Goal: Task Accomplishment & Management: Manage account settings

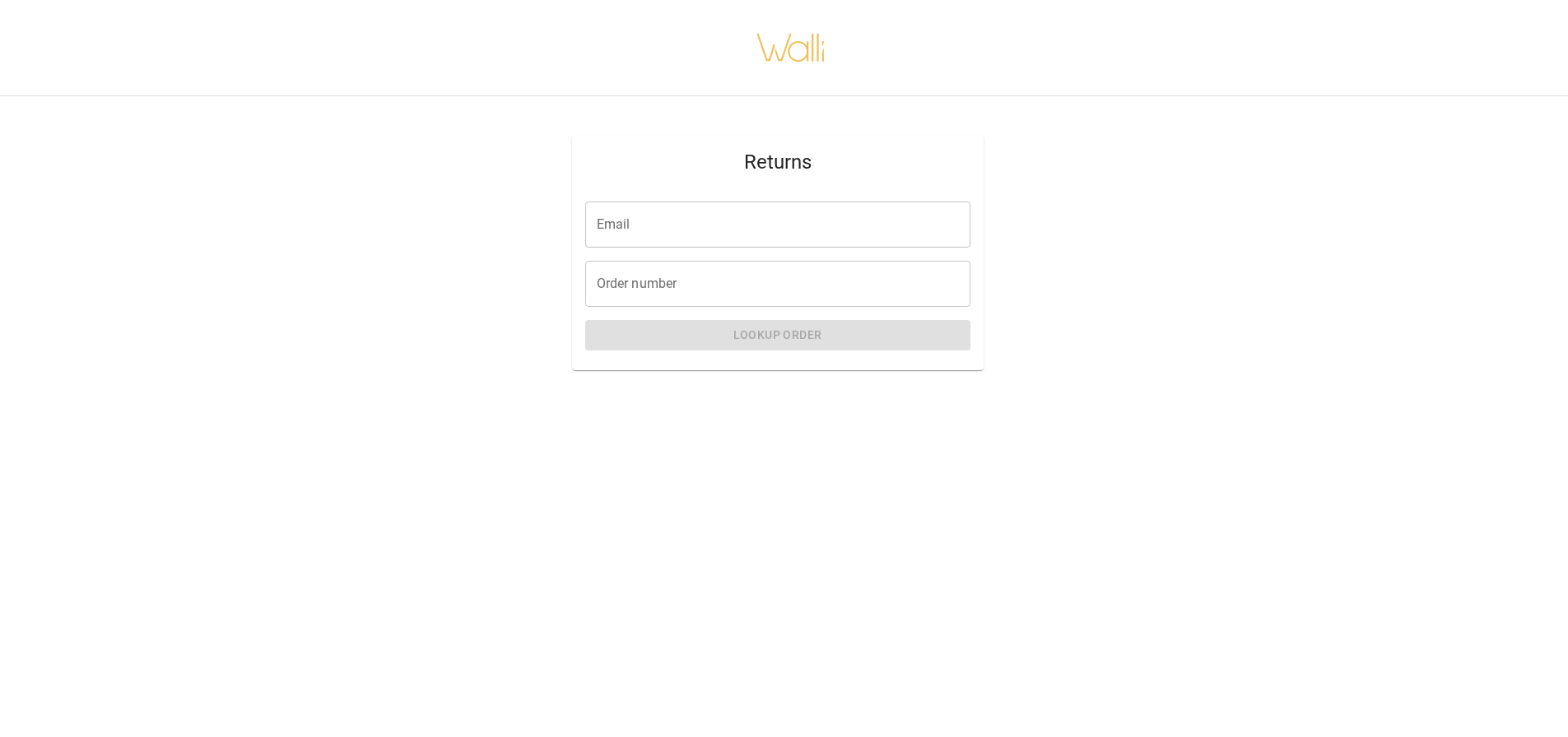
click at [749, 223] on input "Email" at bounding box center [778, 224] width 385 height 46
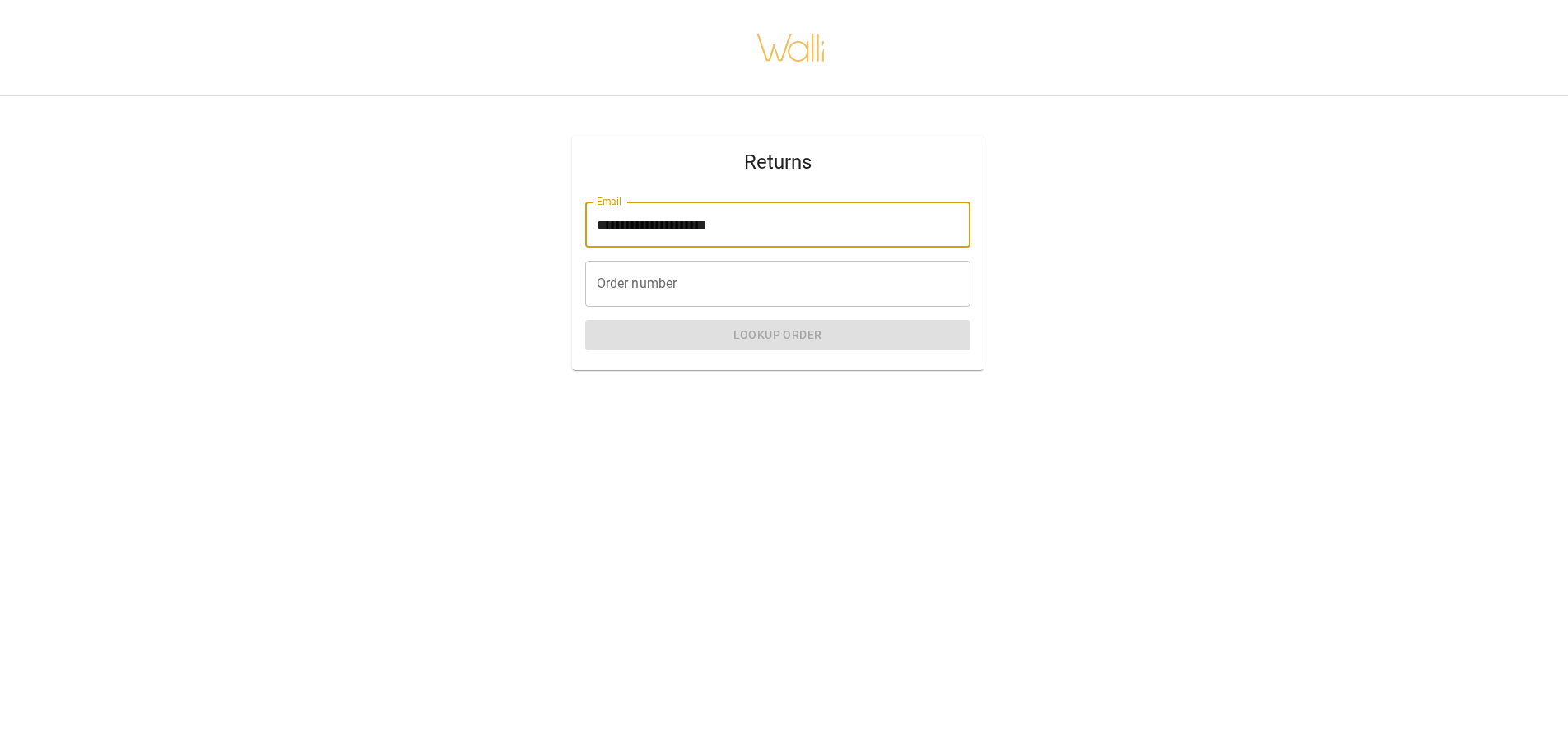
type input "**********"
type input "*"
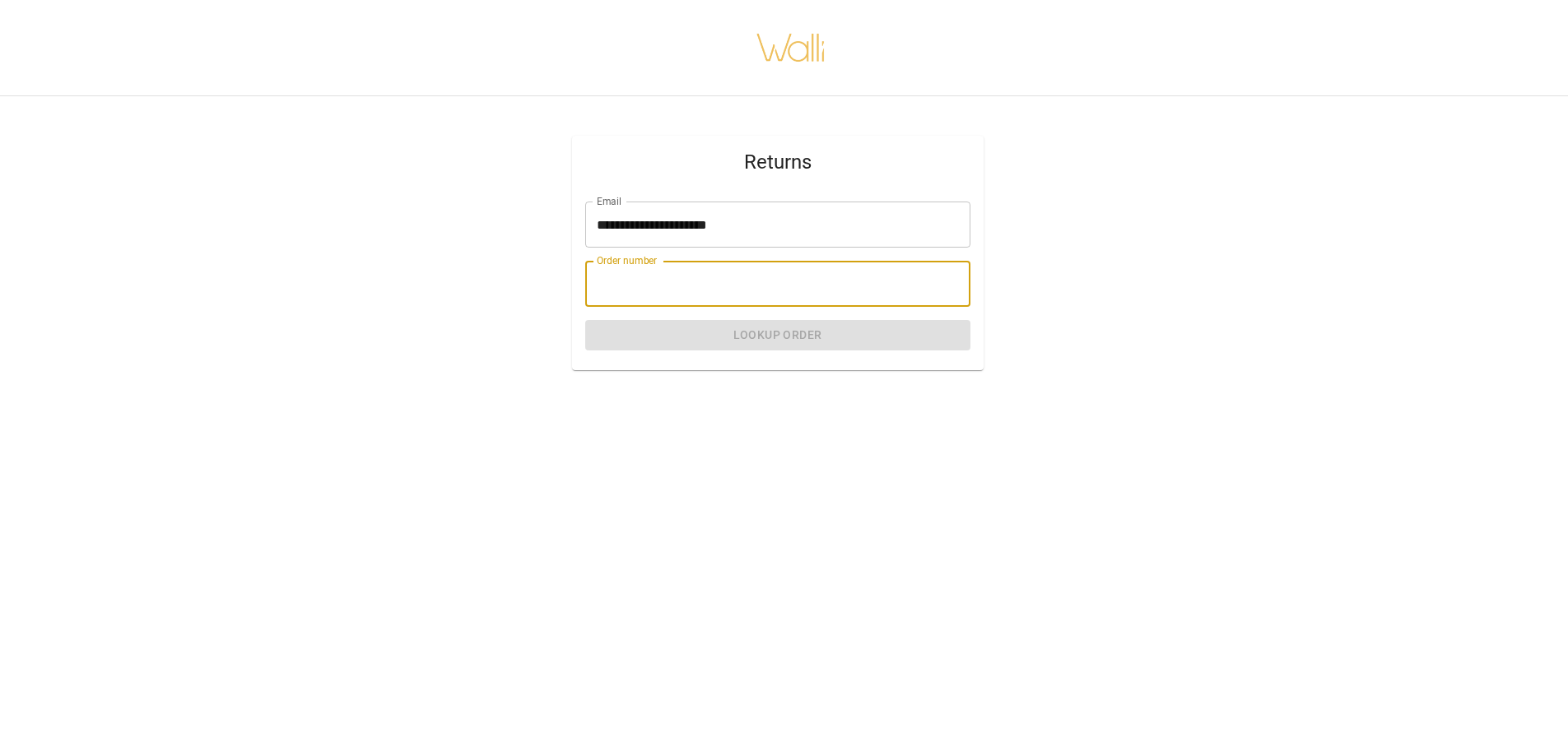
paste input "*******"
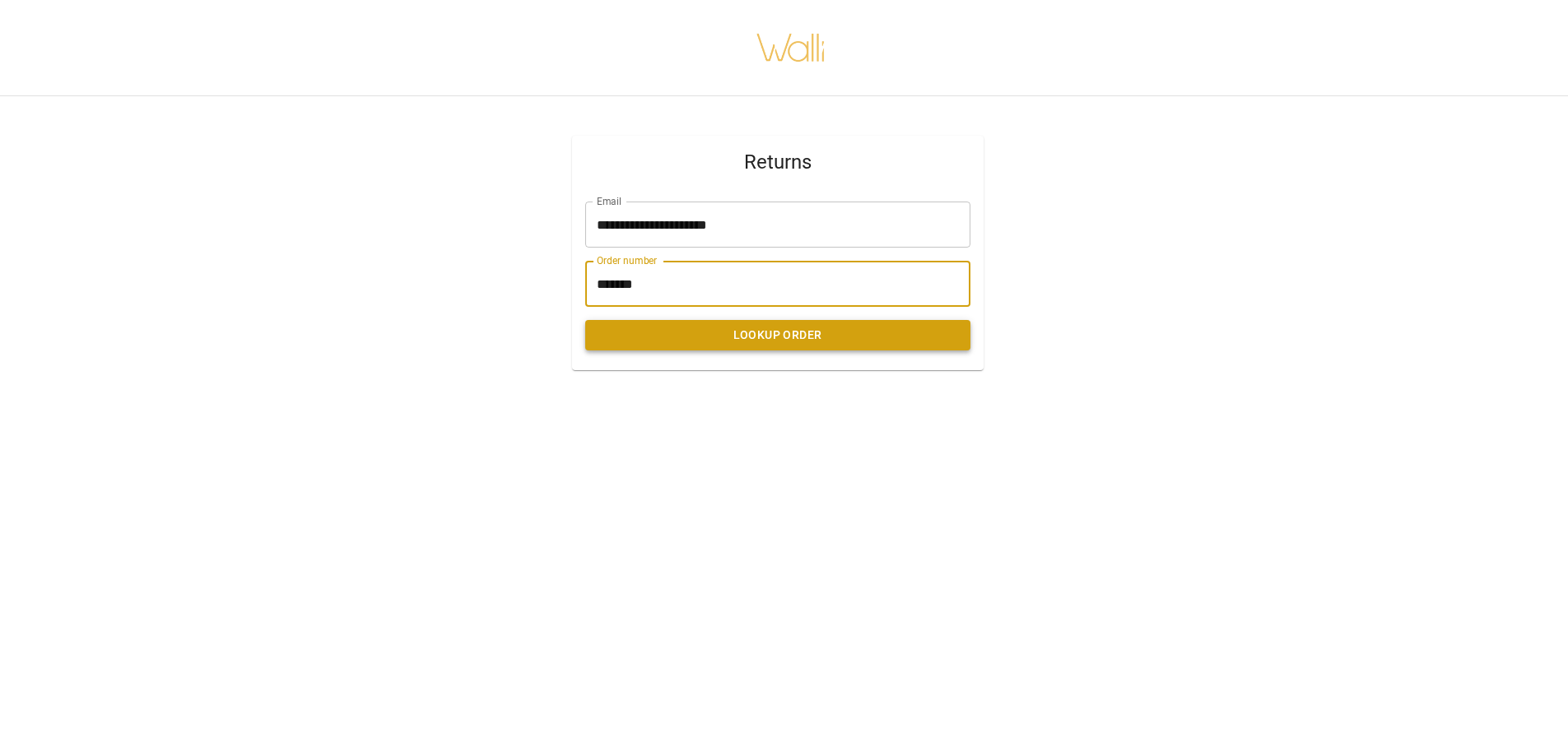
type input "*******"
click at [714, 335] on button "Lookup Order" at bounding box center [778, 335] width 385 height 30
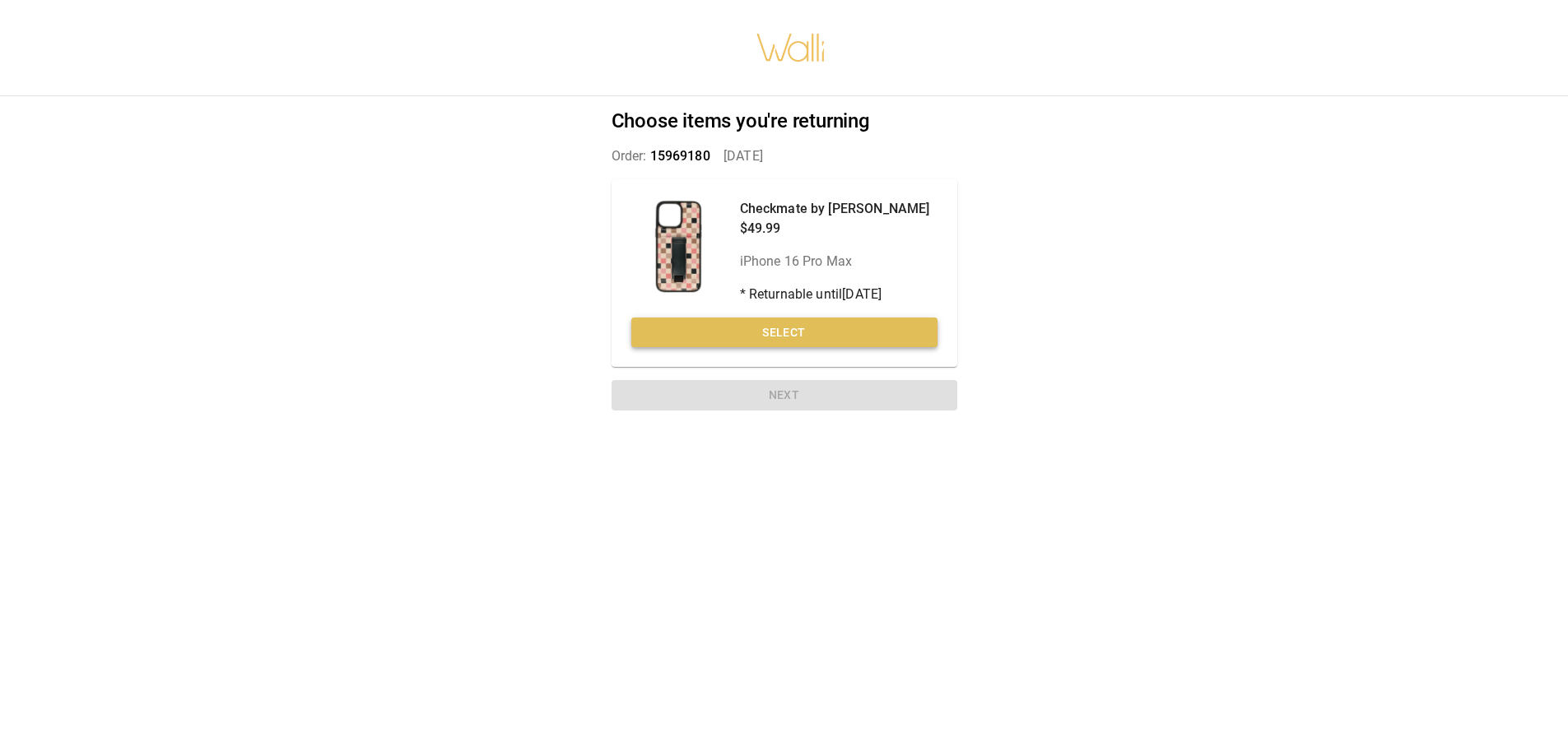
click at [795, 333] on button "Select" at bounding box center [784, 332] width 306 height 30
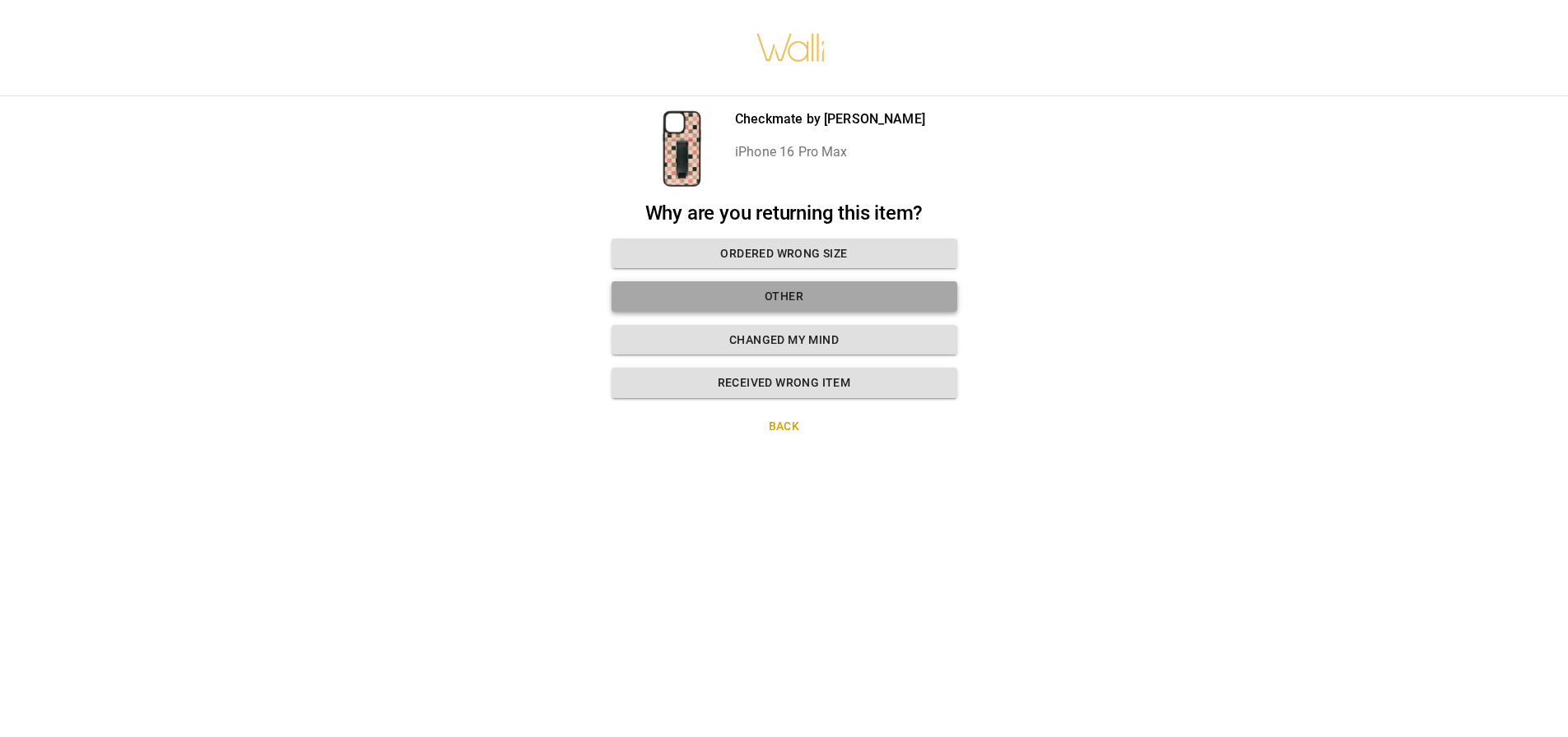
click at [783, 290] on button "Other" at bounding box center [784, 297] width 346 height 30
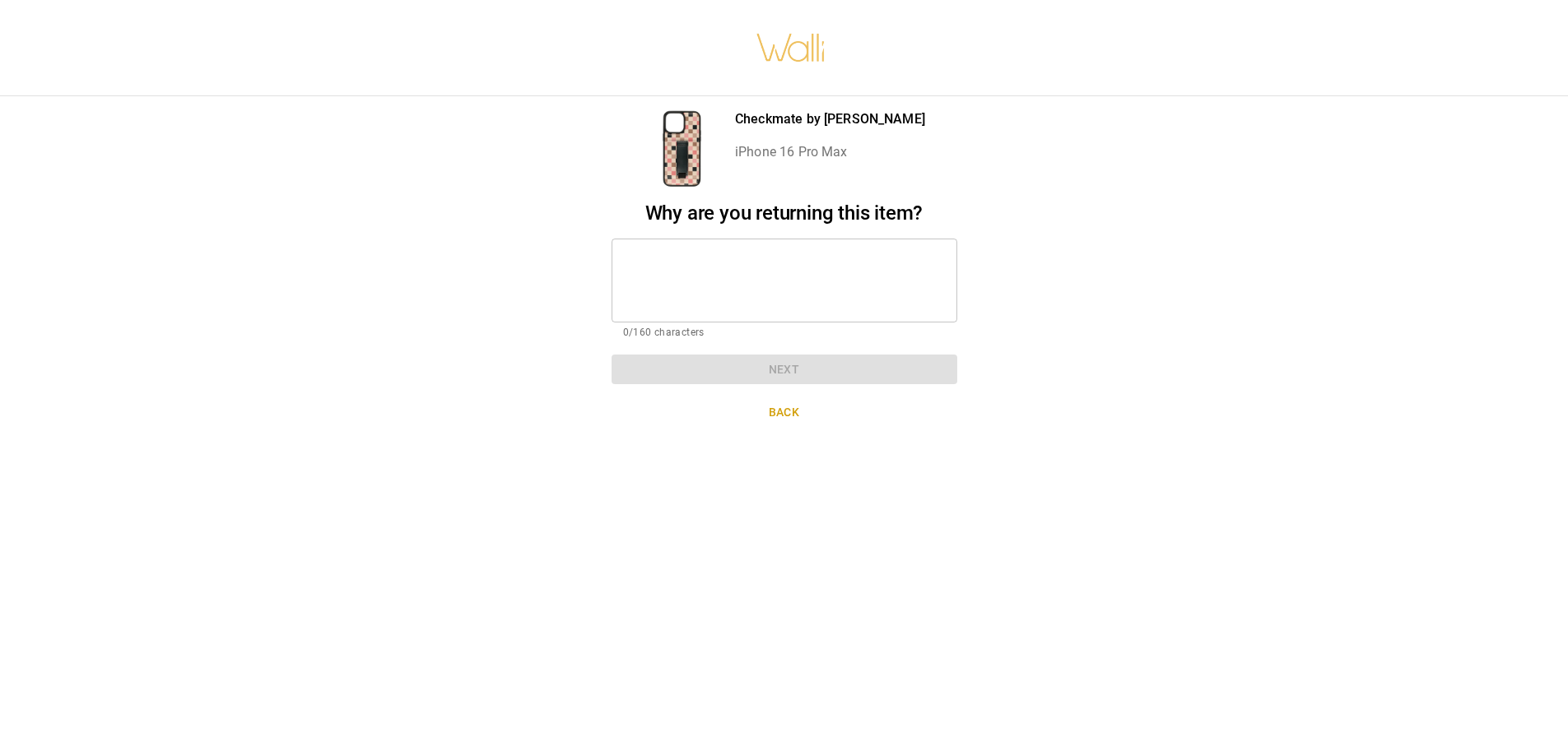
click at [827, 289] on textarea at bounding box center [784, 280] width 322 height 56
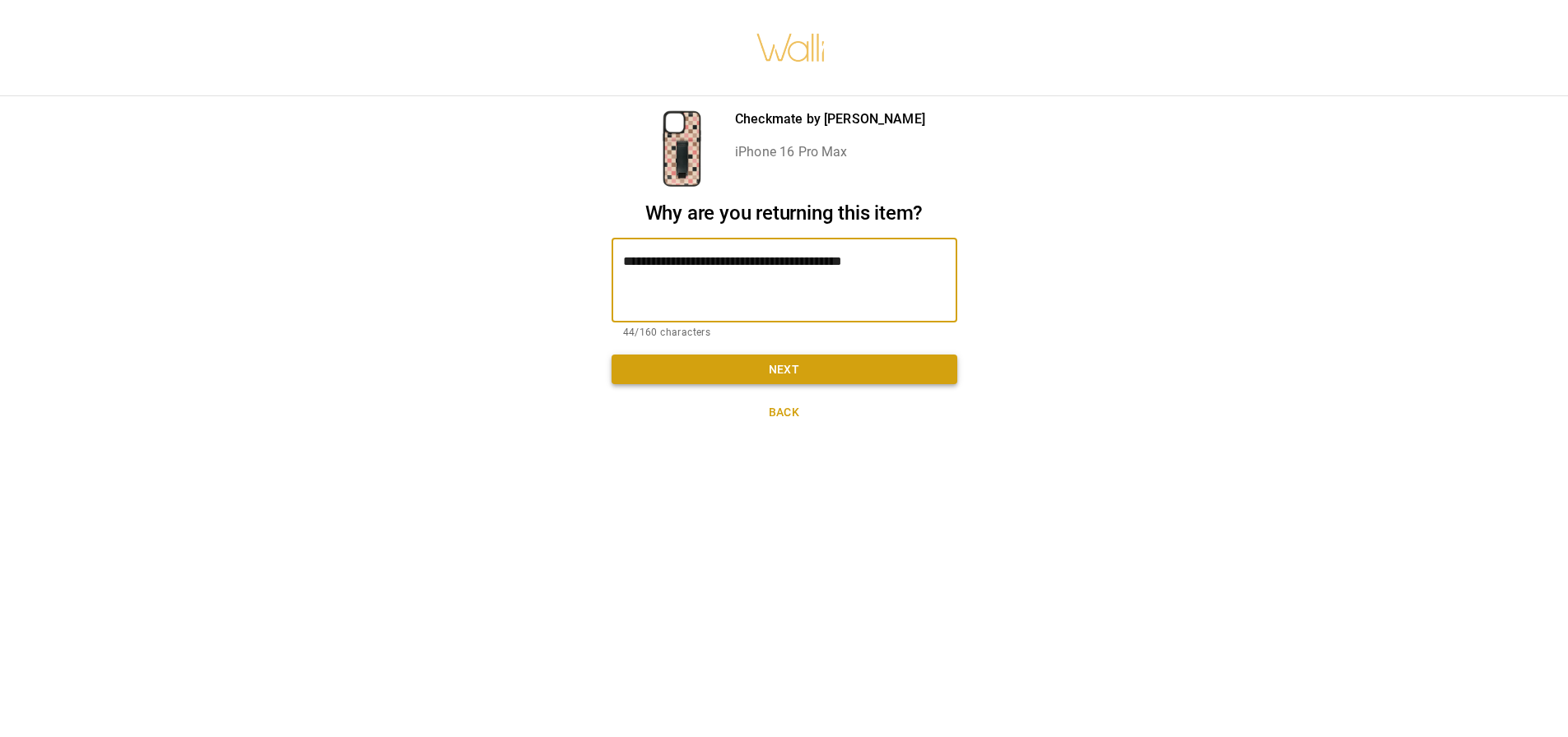
type textarea "**********"
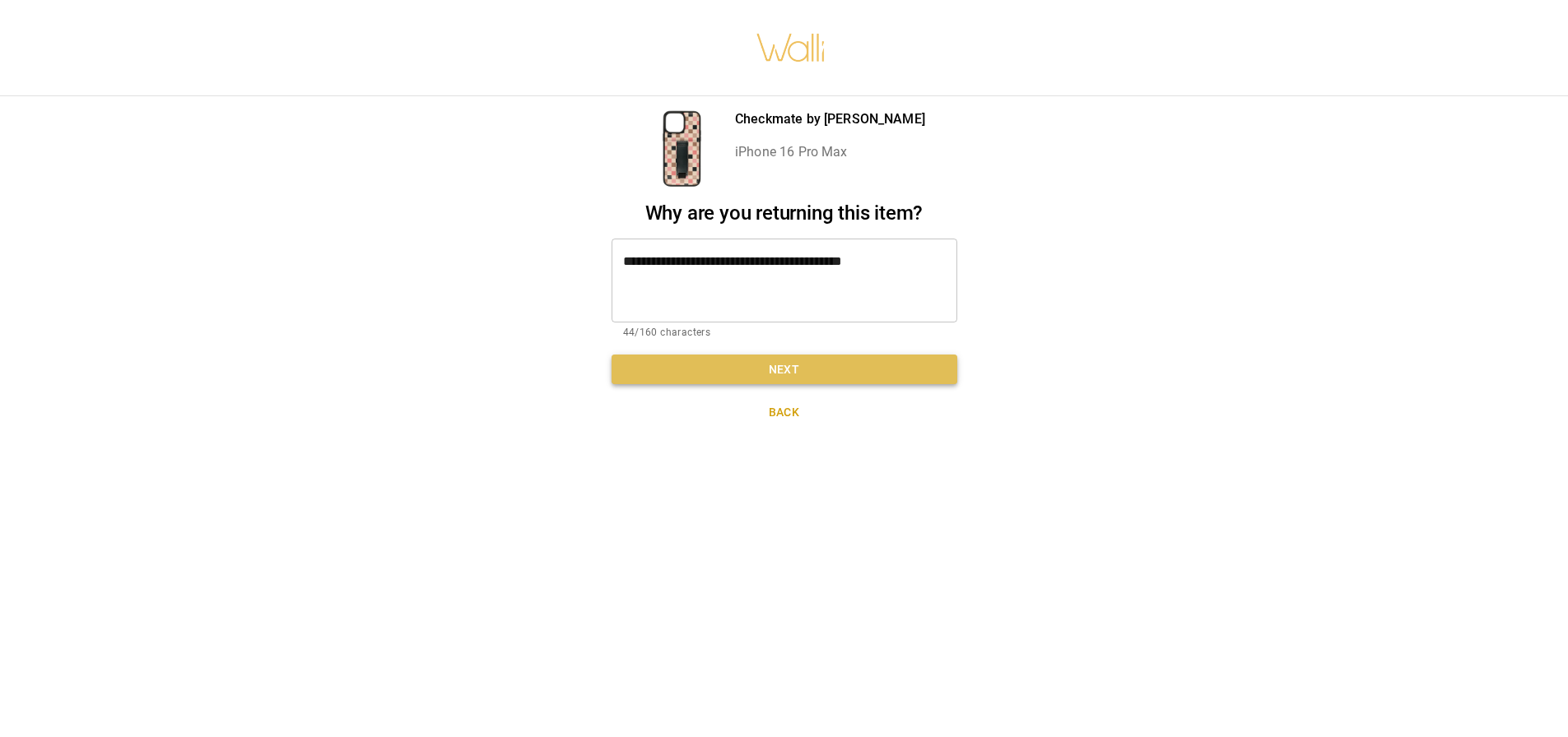
click at [798, 355] on button "Next" at bounding box center [784, 370] width 346 height 30
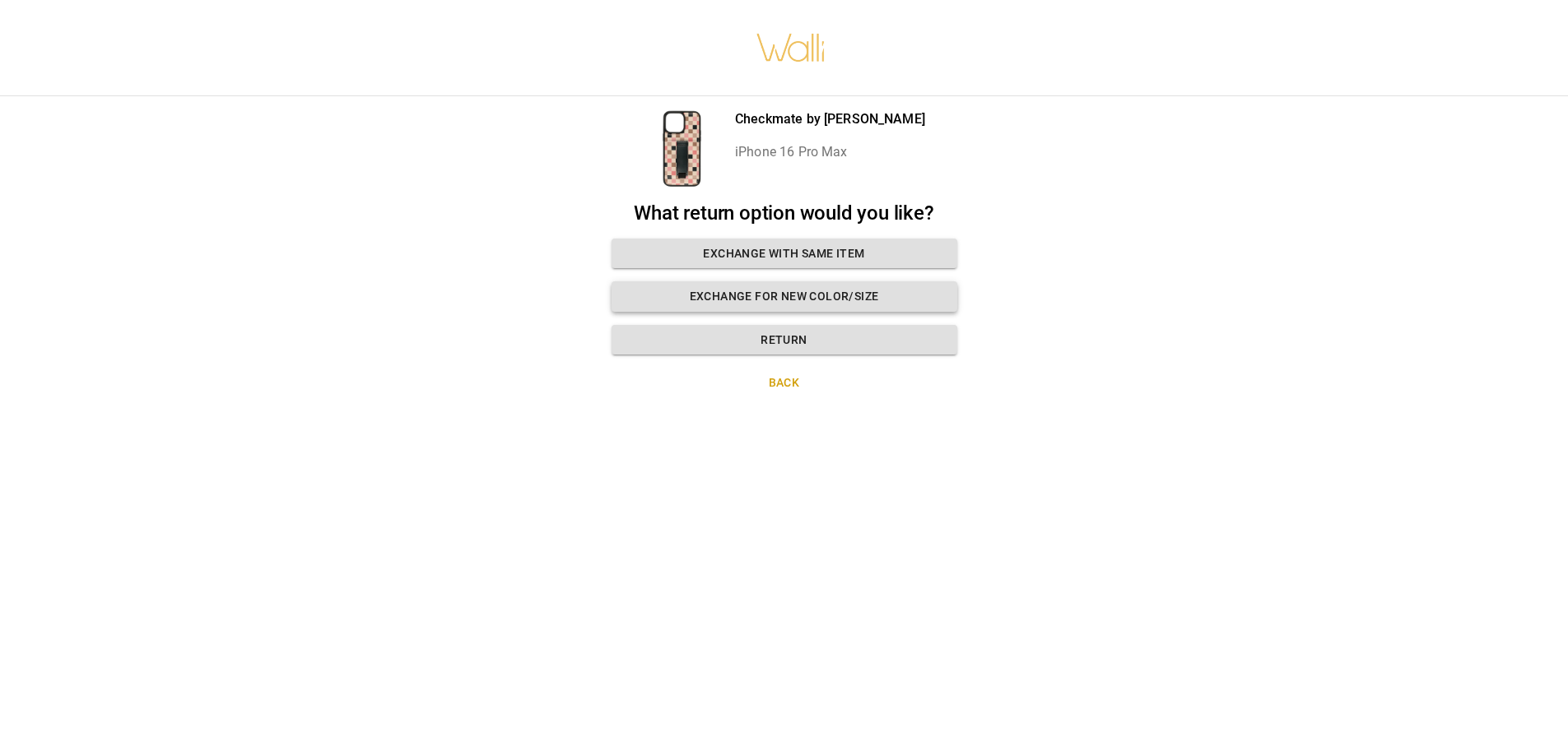
click at [823, 292] on button "Exchange for new color/size" at bounding box center [784, 297] width 346 height 30
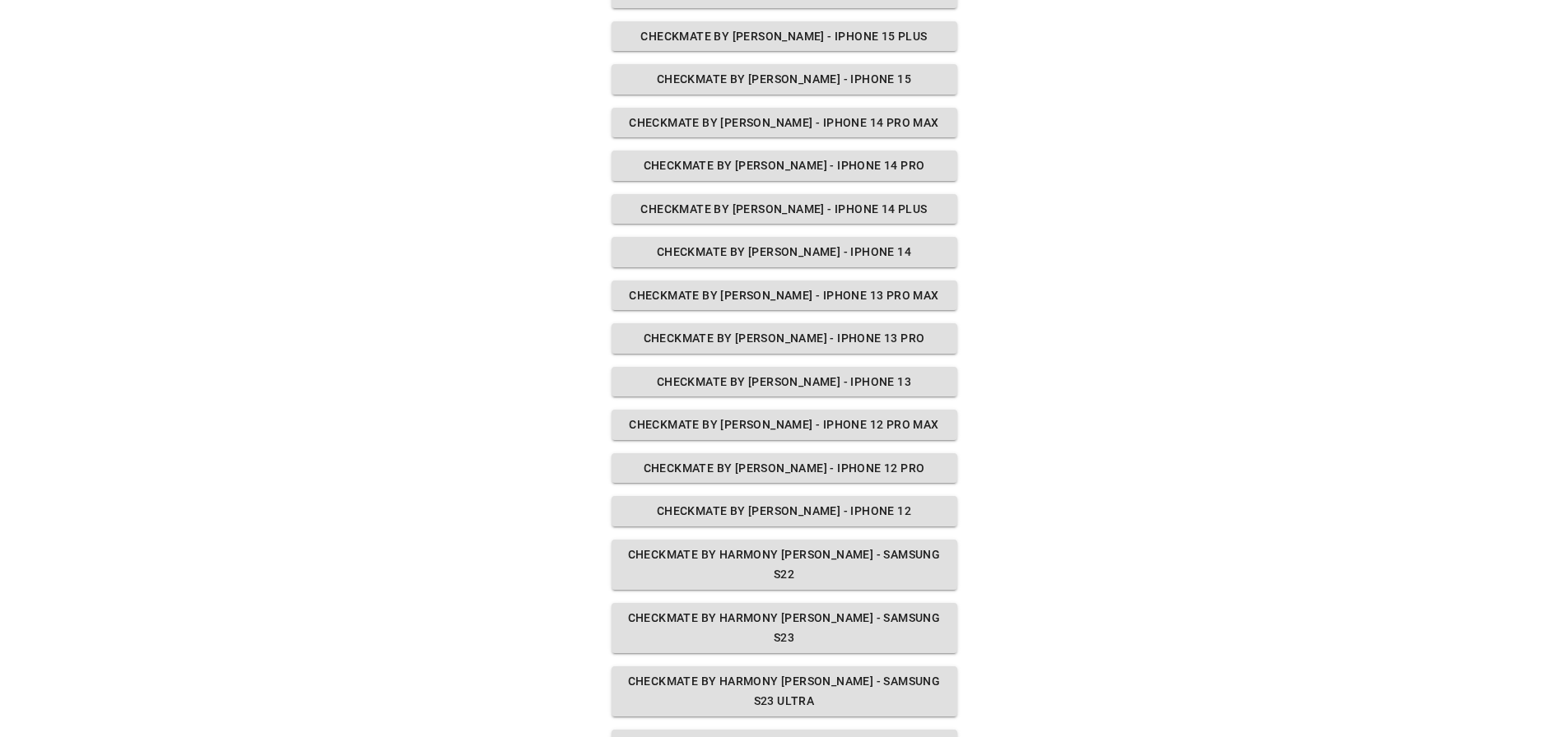
scroll to position [489, 0]
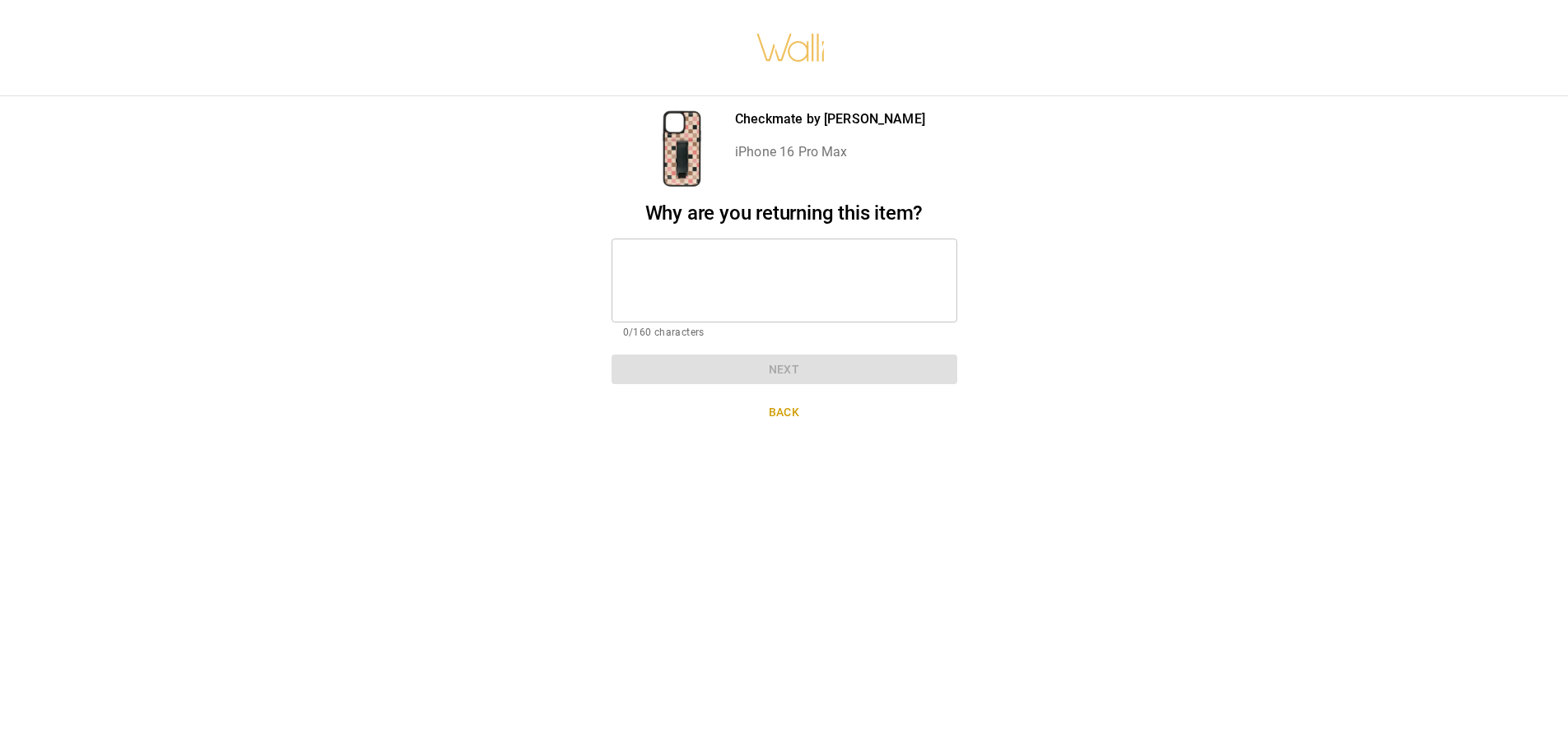
scroll to position [0, 0]
click at [797, 309] on div "* ​" at bounding box center [784, 280] width 346 height 84
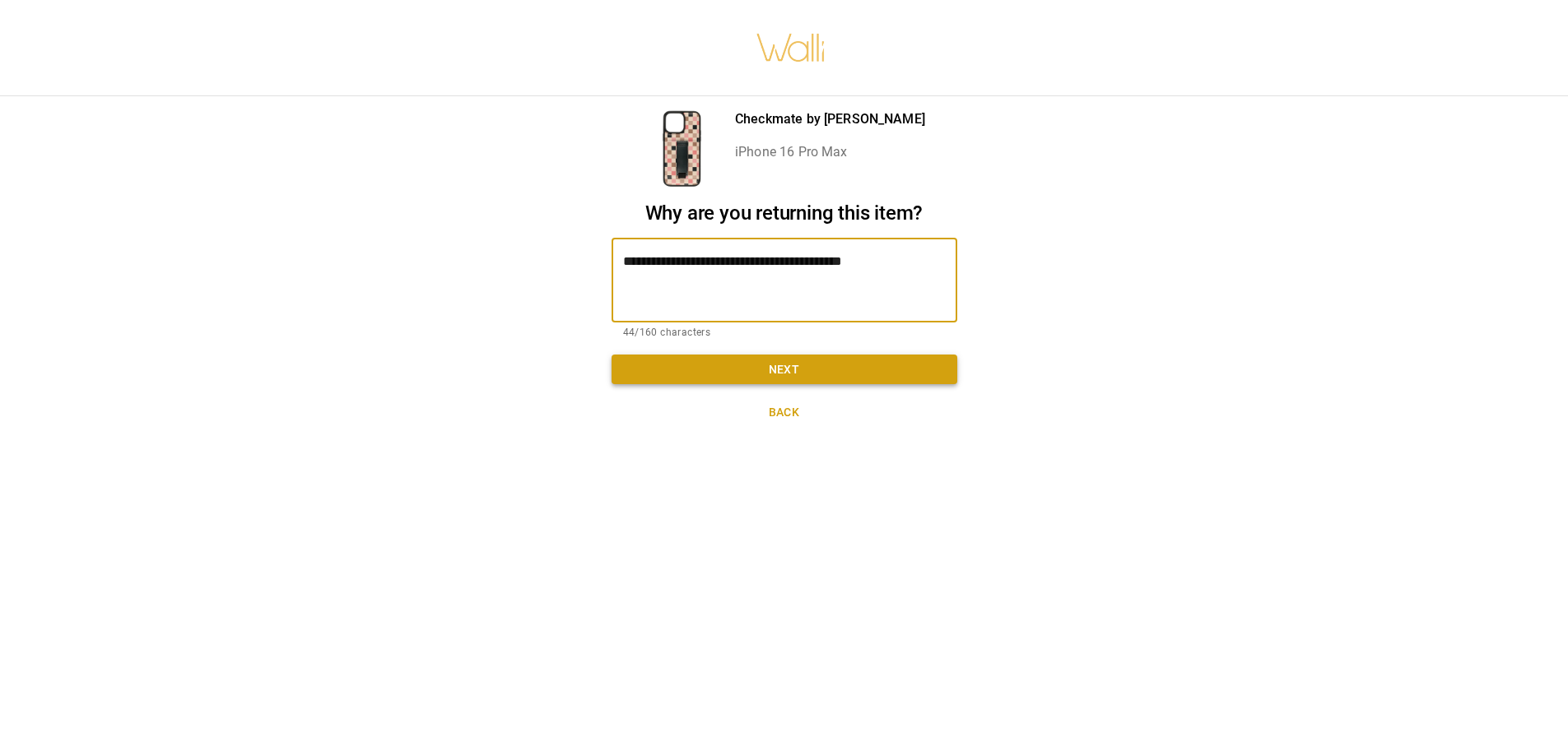
type textarea "**********"
click at [834, 376] on button "Next" at bounding box center [784, 370] width 346 height 30
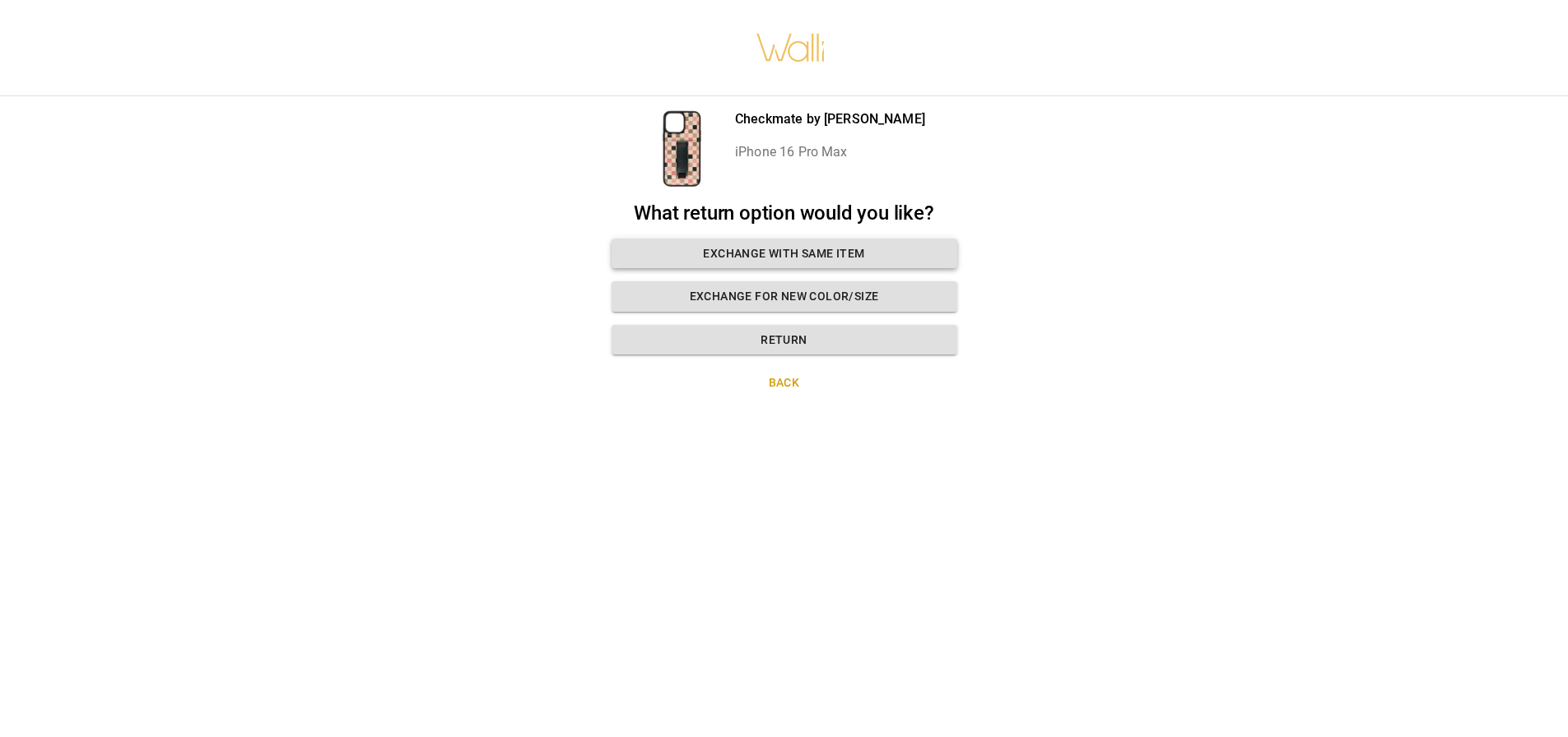
click at [847, 256] on button "Exchange with same item" at bounding box center [784, 253] width 346 height 30
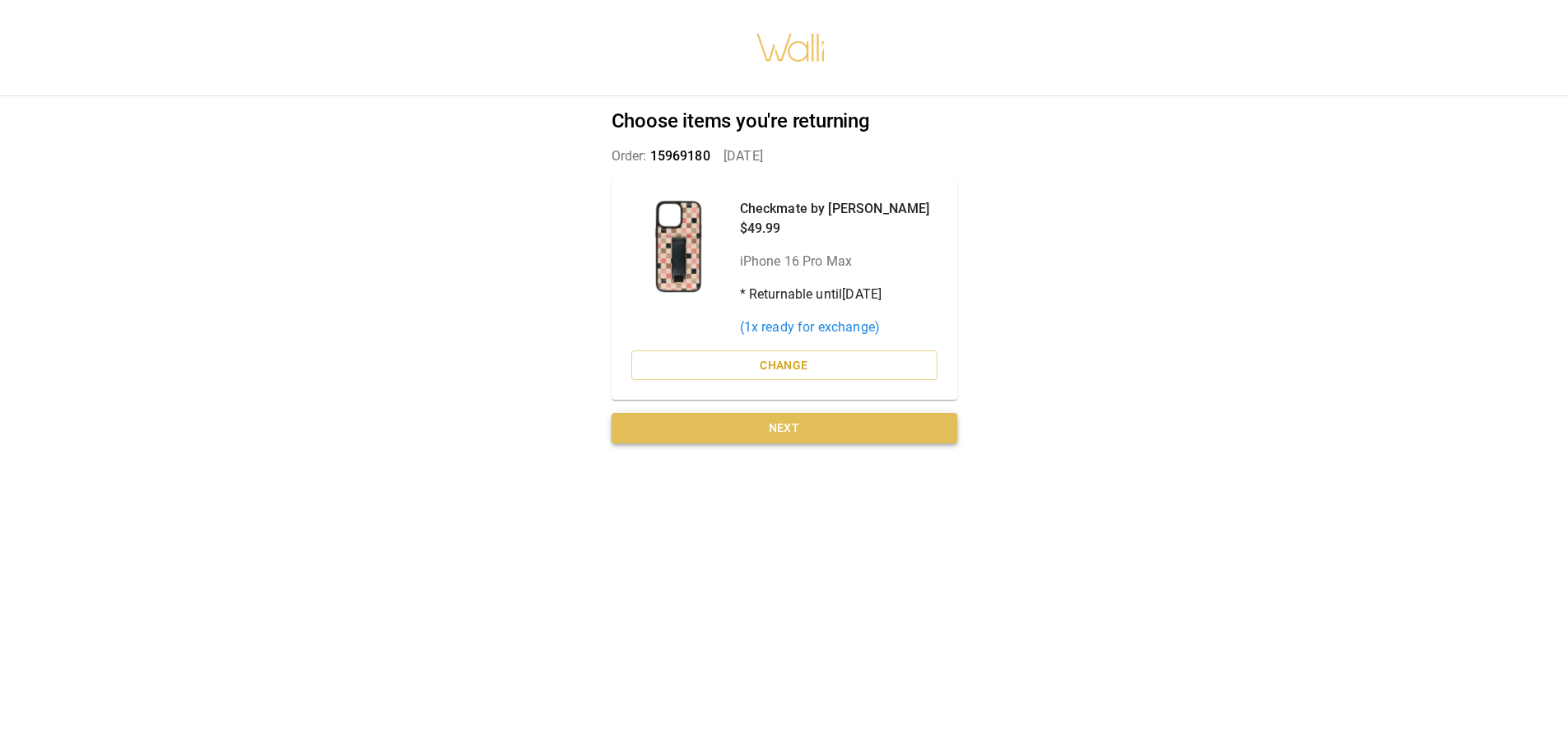
click at [795, 428] on button "Next" at bounding box center [784, 428] width 346 height 30
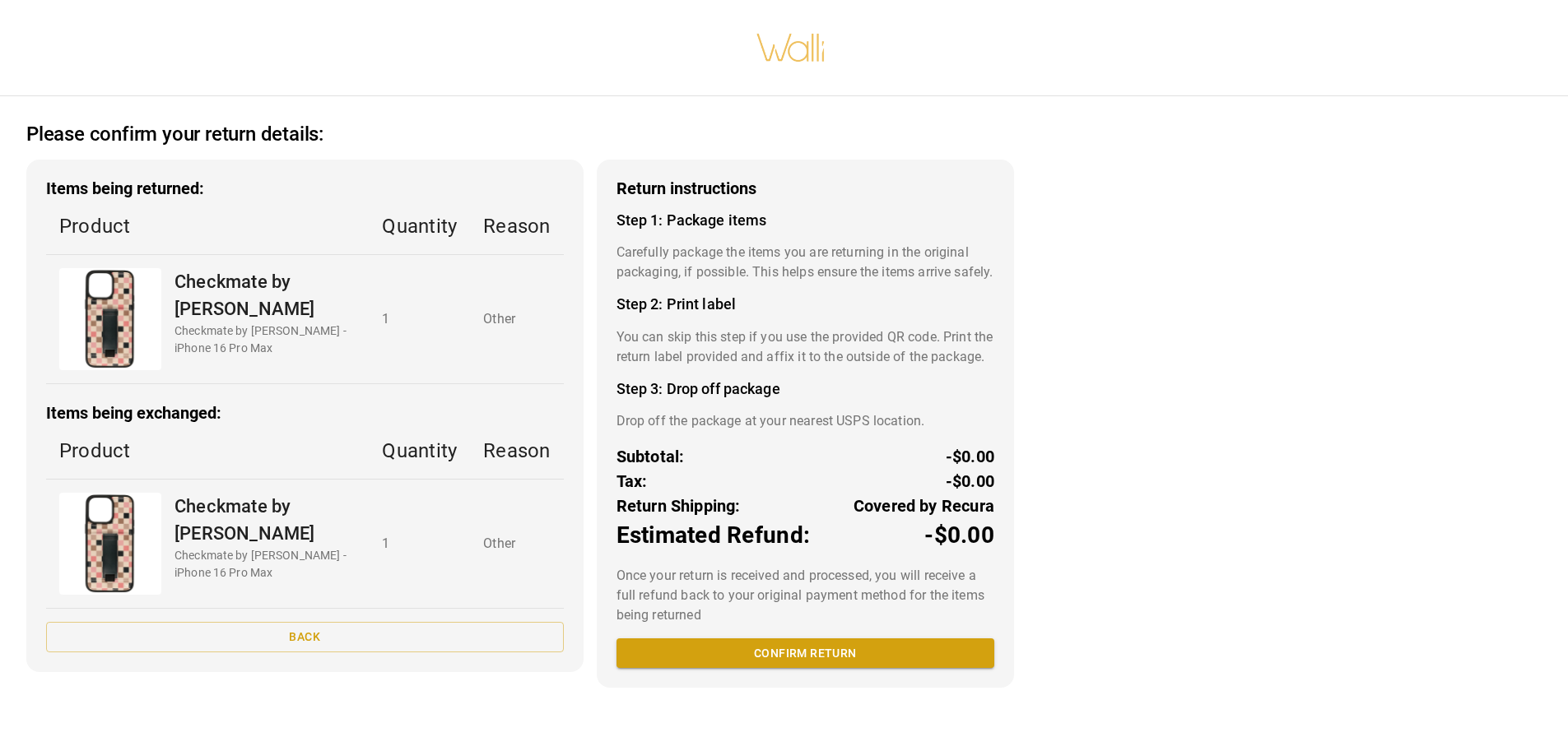
scroll to position [4, 0]
click at [340, 635] on button "Back" at bounding box center [304, 637] width 518 height 30
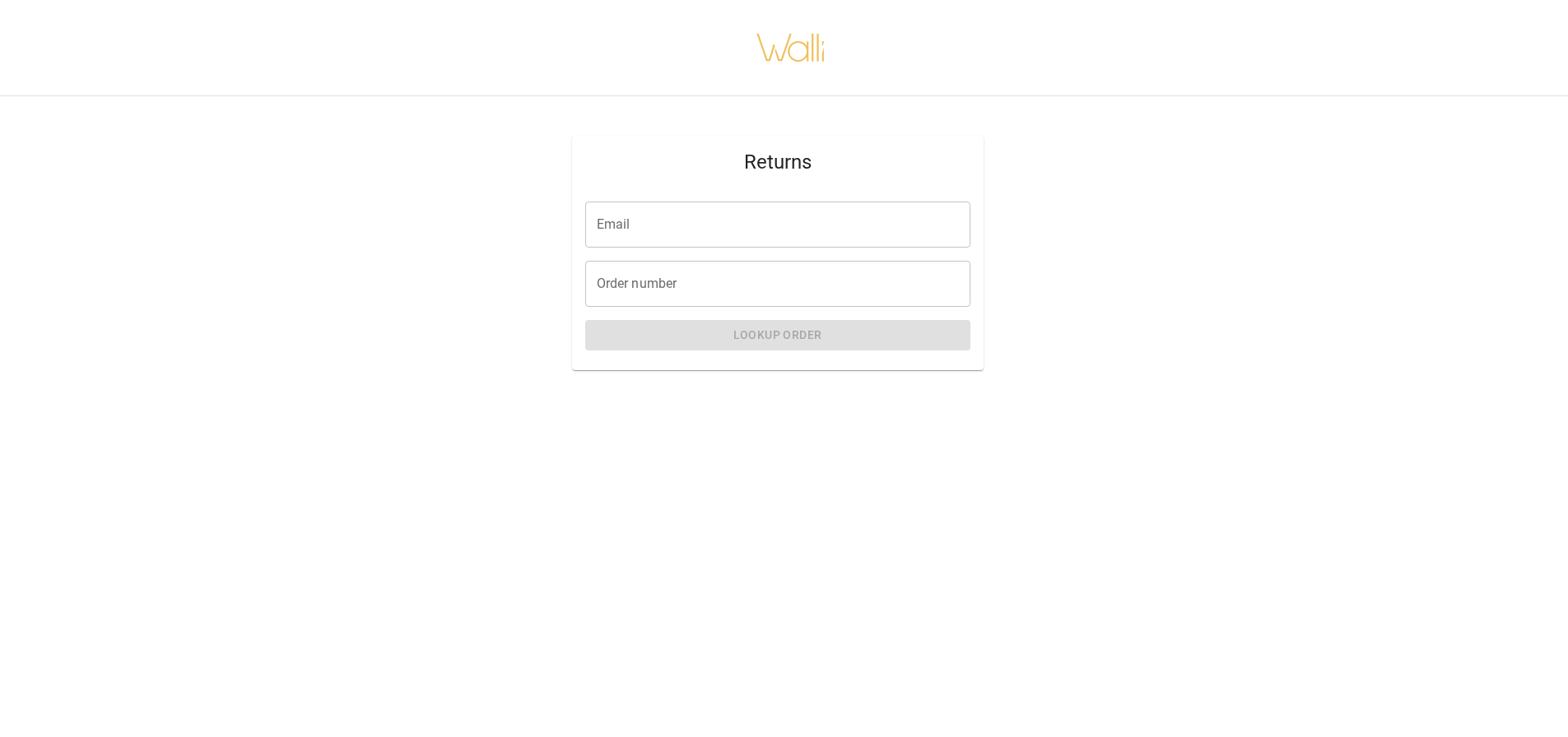
click at [794, 219] on input "Email" at bounding box center [778, 224] width 385 height 46
type input "**********"
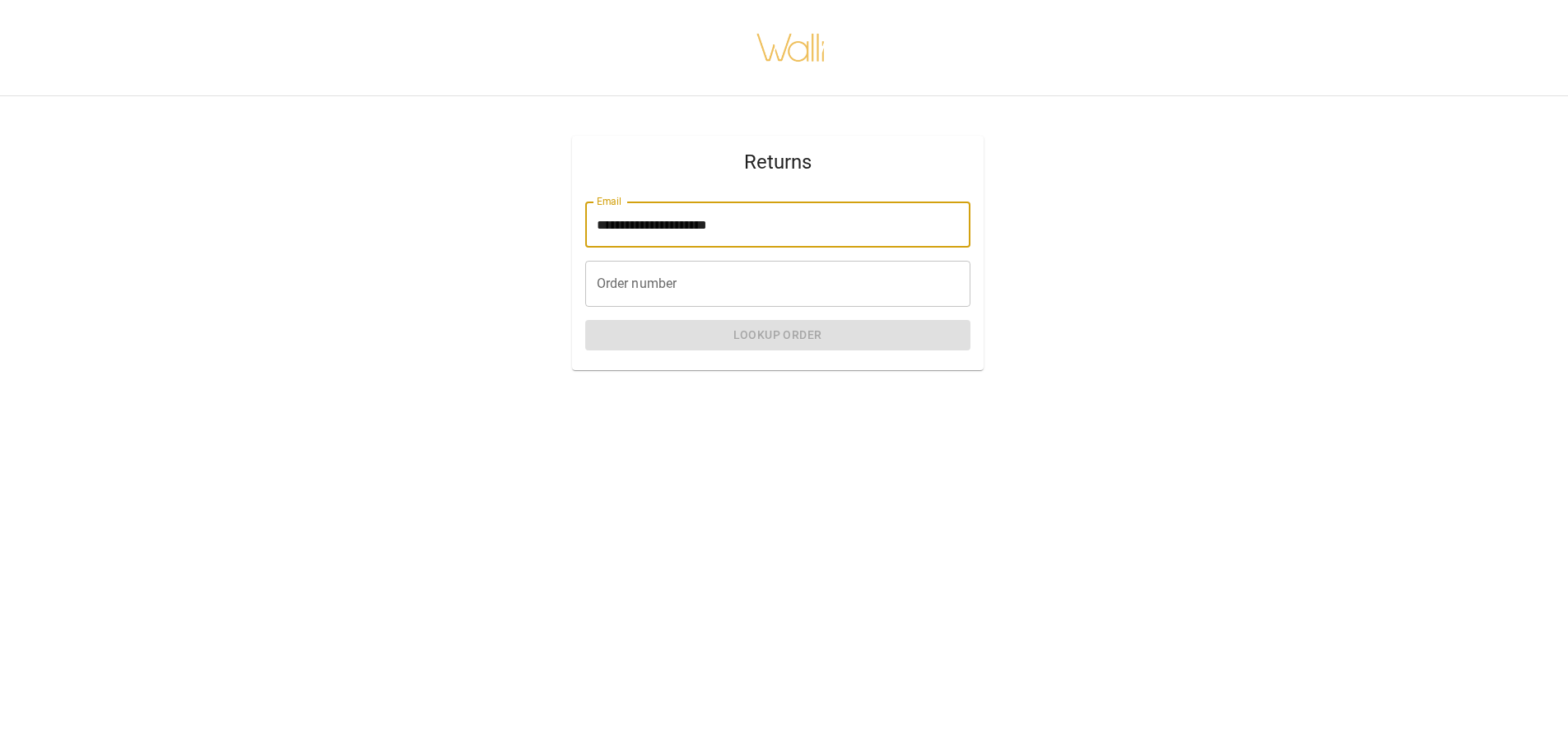
click at [750, 284] on input "Order number" at bounding box center [778, 284] width 385 height 46
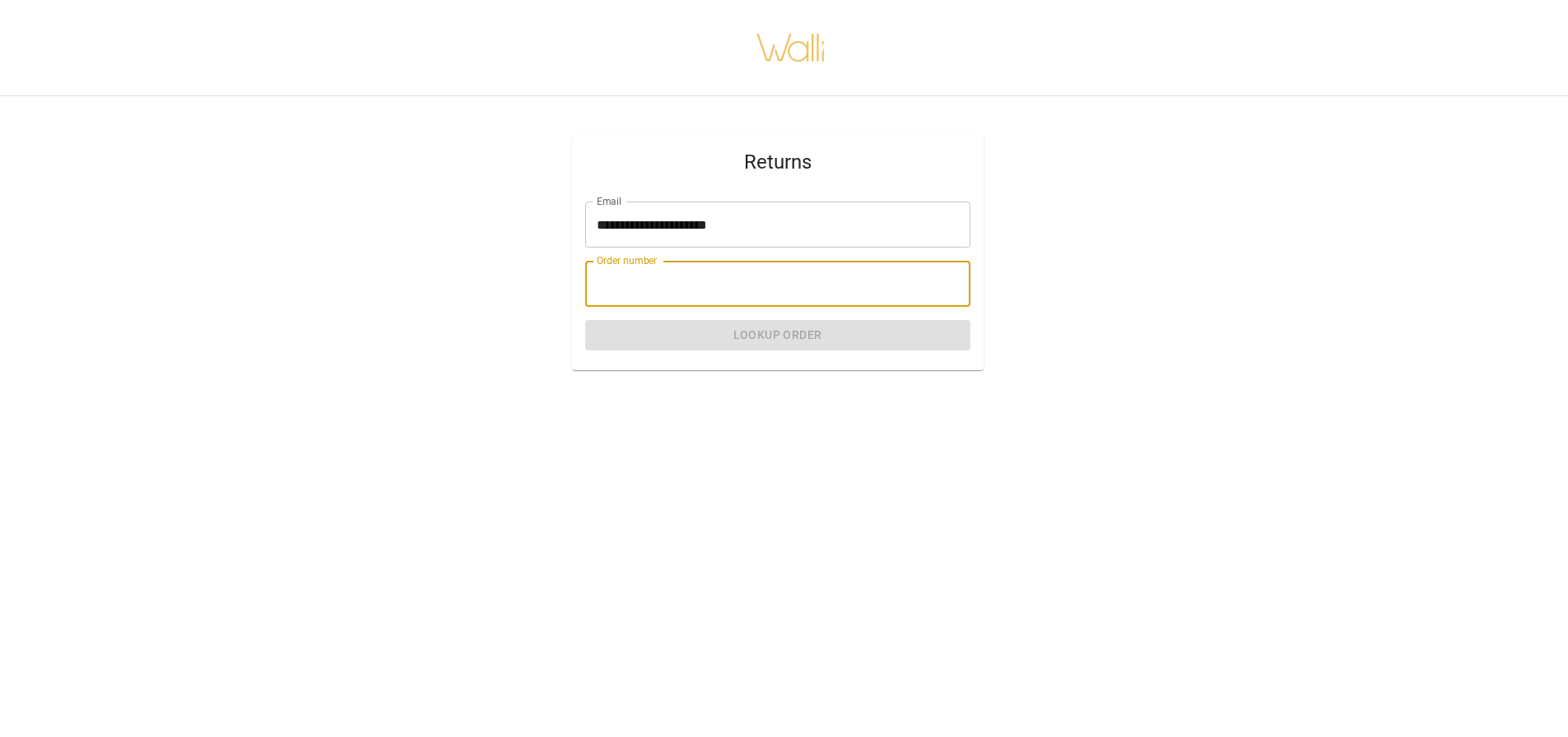
type input "*******"
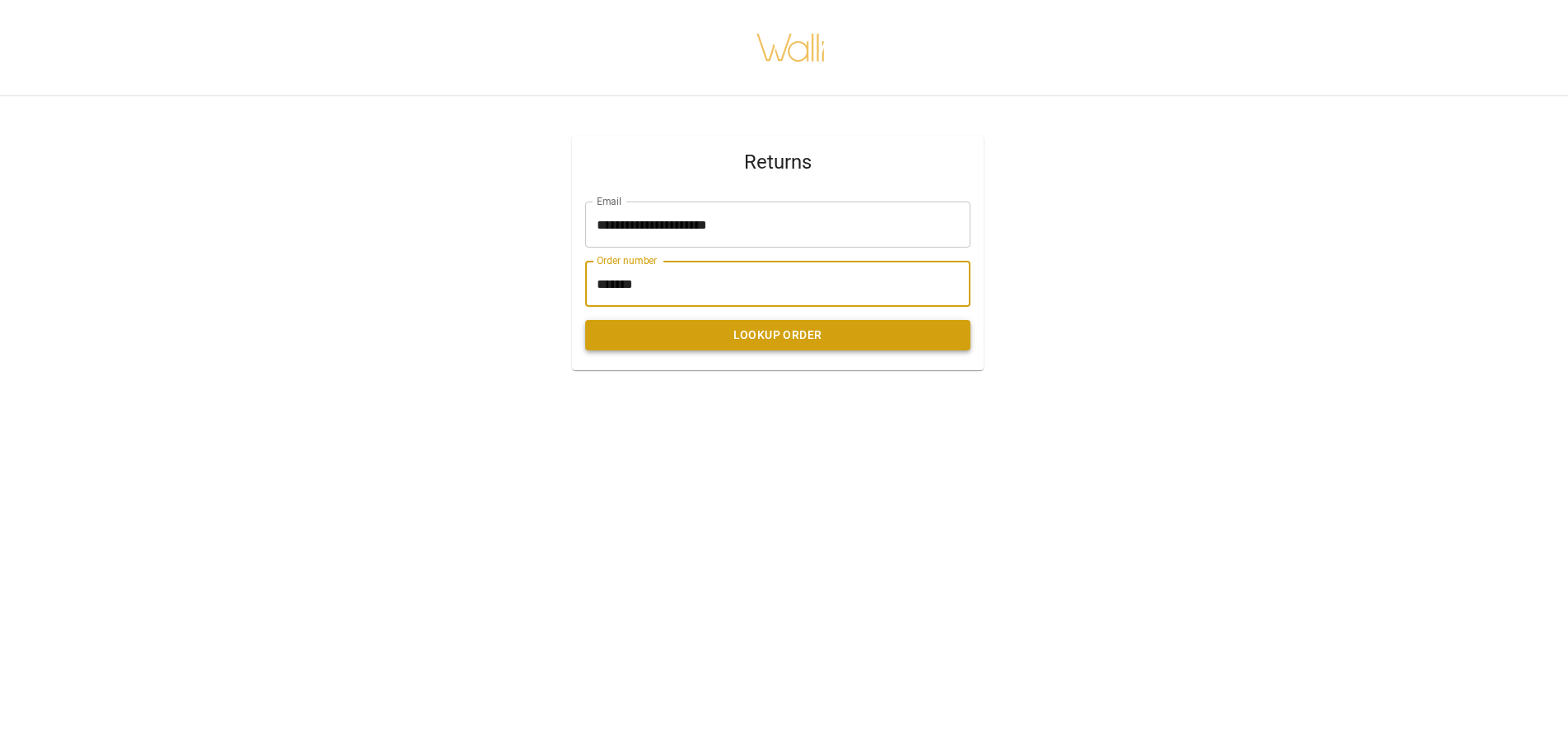
click at [771, 331] on button "Lookup Order" at bounding box center [778, 335] width 385 height 30
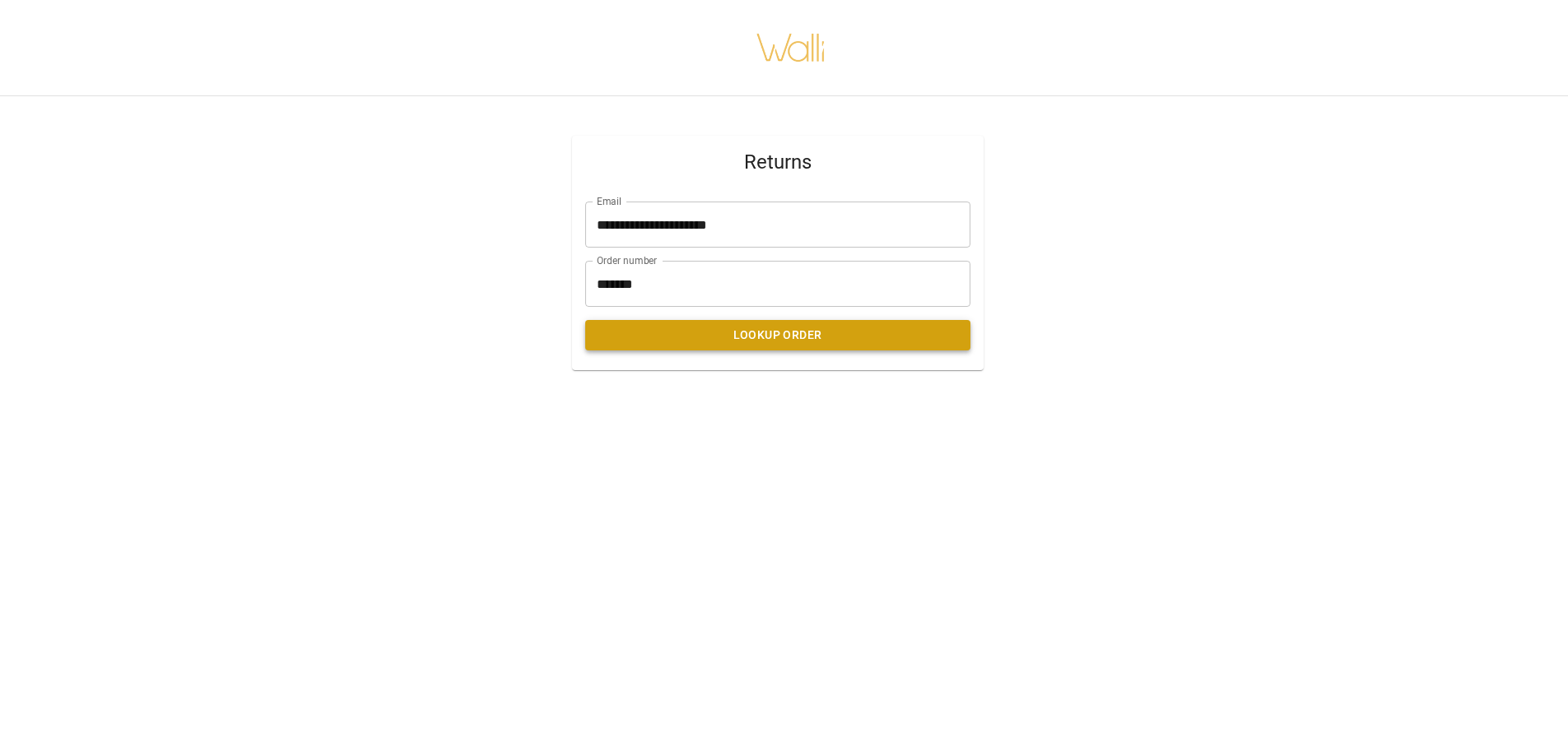
click at [784, 343] on button "Lookup Order" at bounding box center [778, 335] width 385 height 30
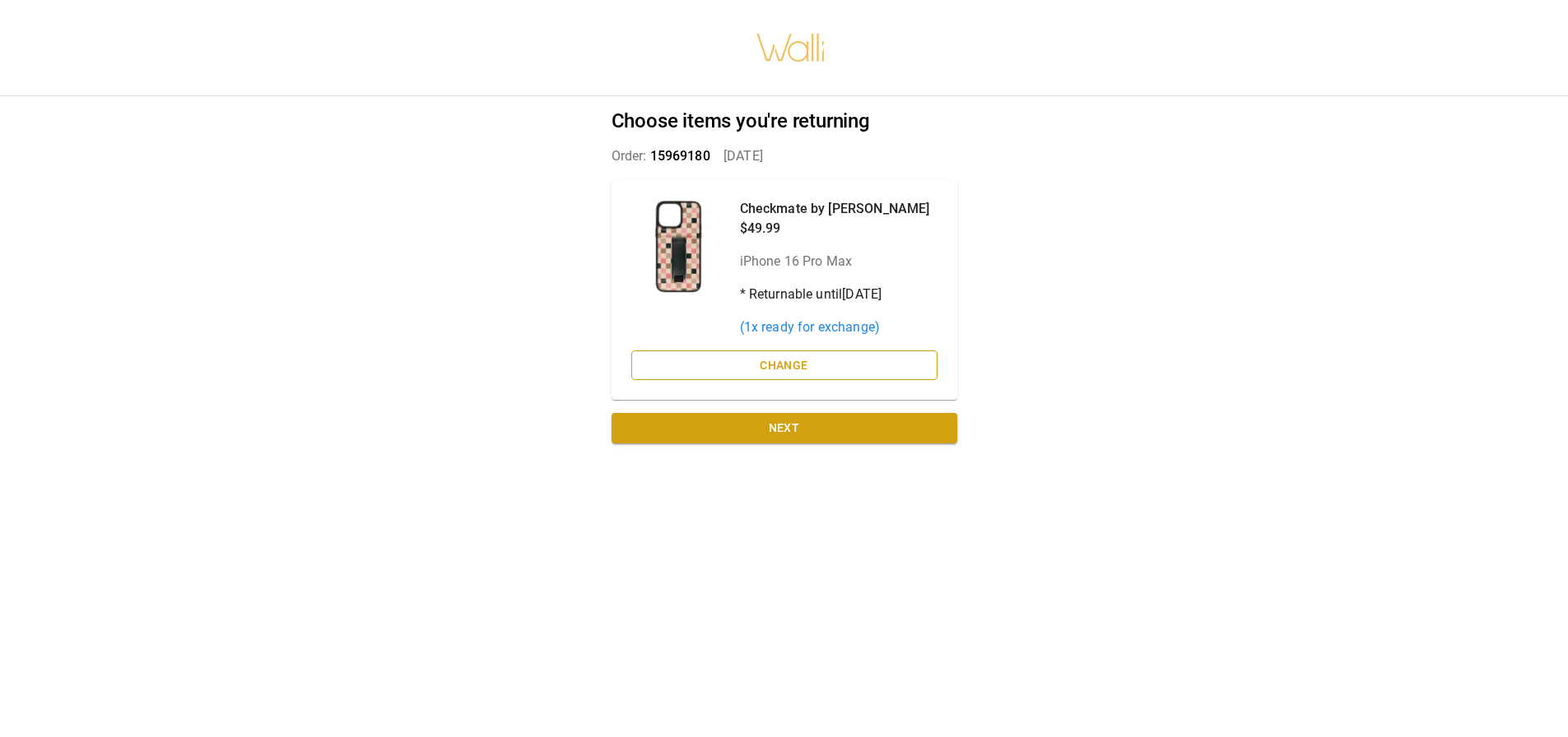
click at [810, 369] on button "Change" at bounding box center [784, 365] width 306 height 30
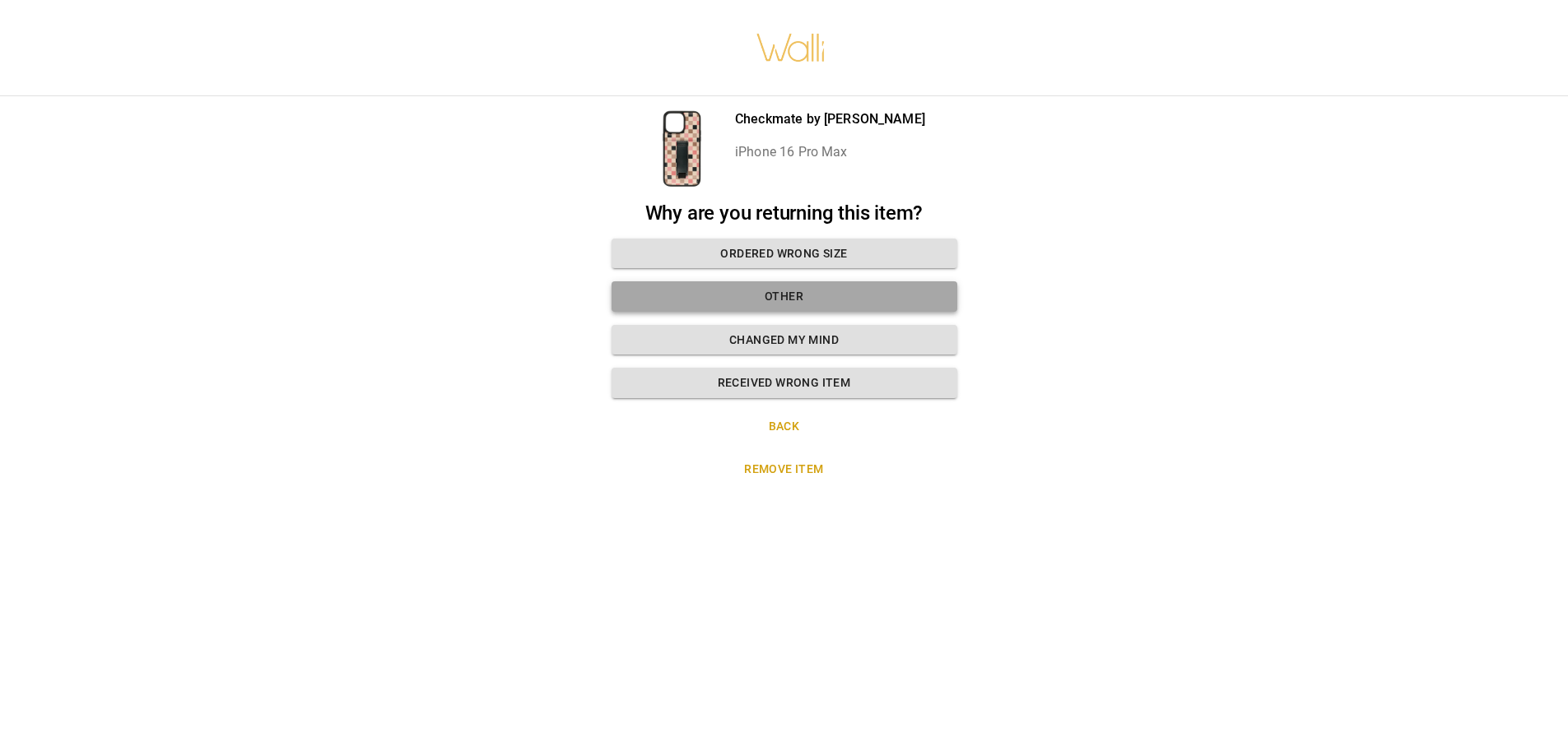
click at [812, 301] on button "Other" at bounding box center [784, 297] width 346 height 30
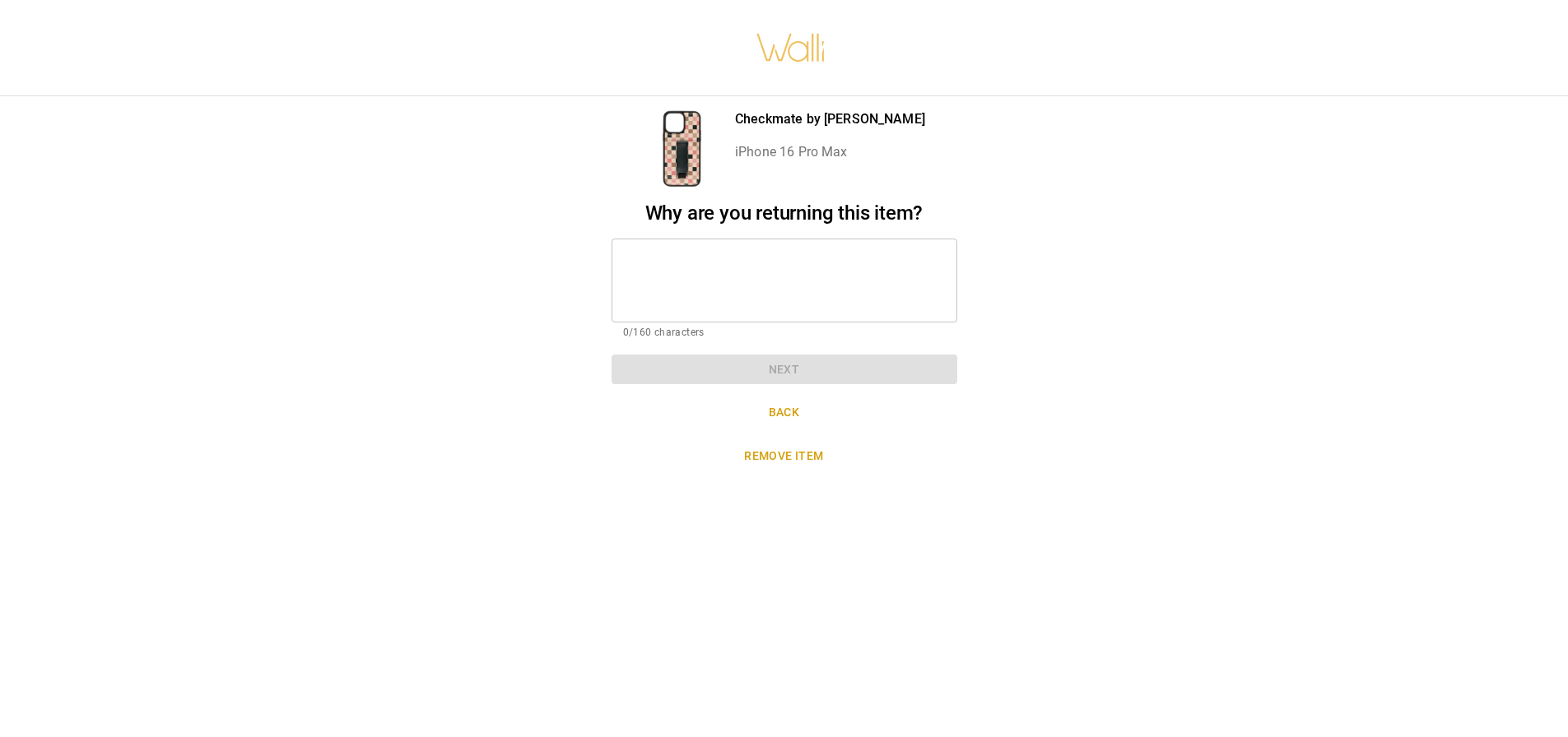
click at [775, 290] on textarea at bounding box center [784, 280] width 322 height 56
click at [815, 285] on textarea at bounding box center [784, 280] width 322 height 56
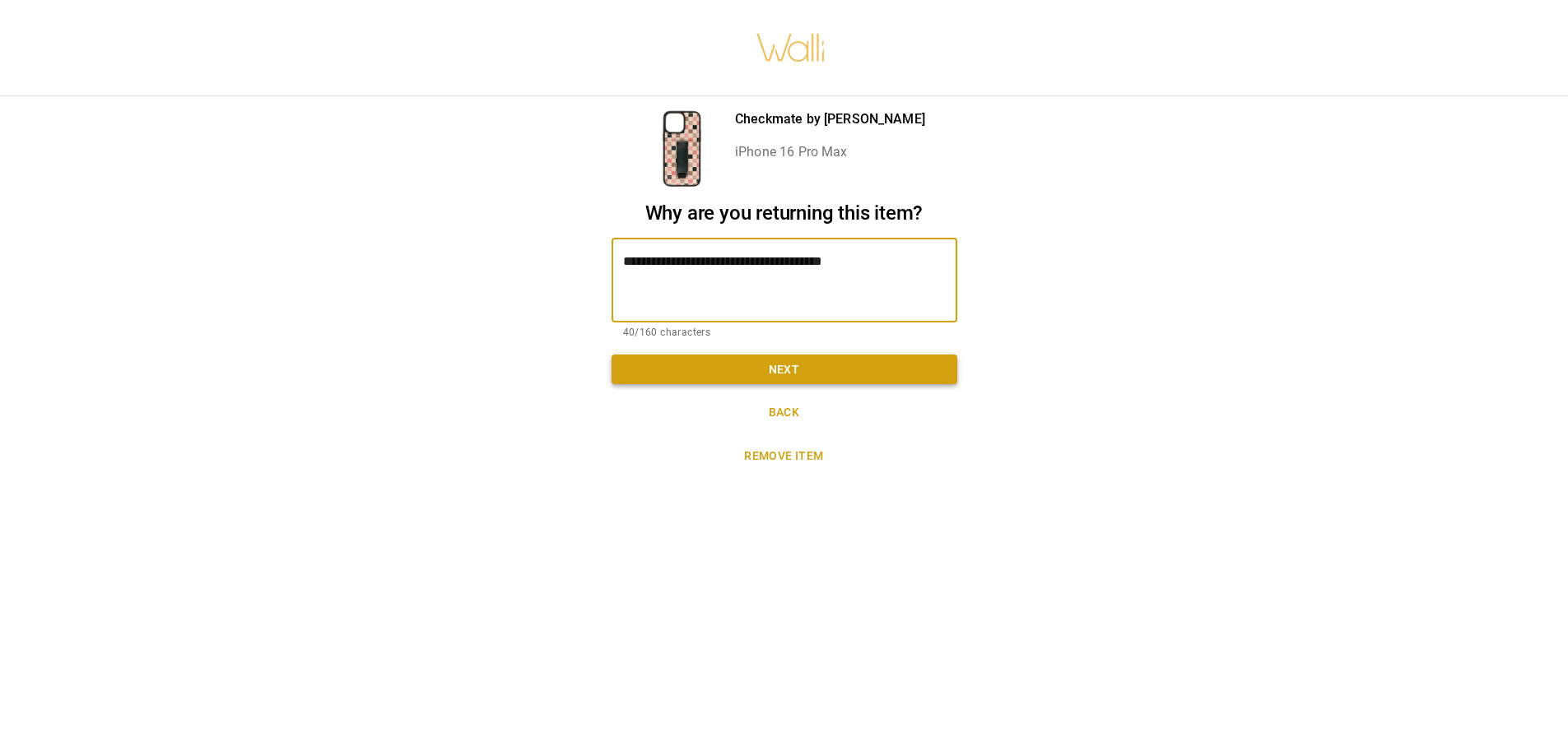
type textarea "**********"
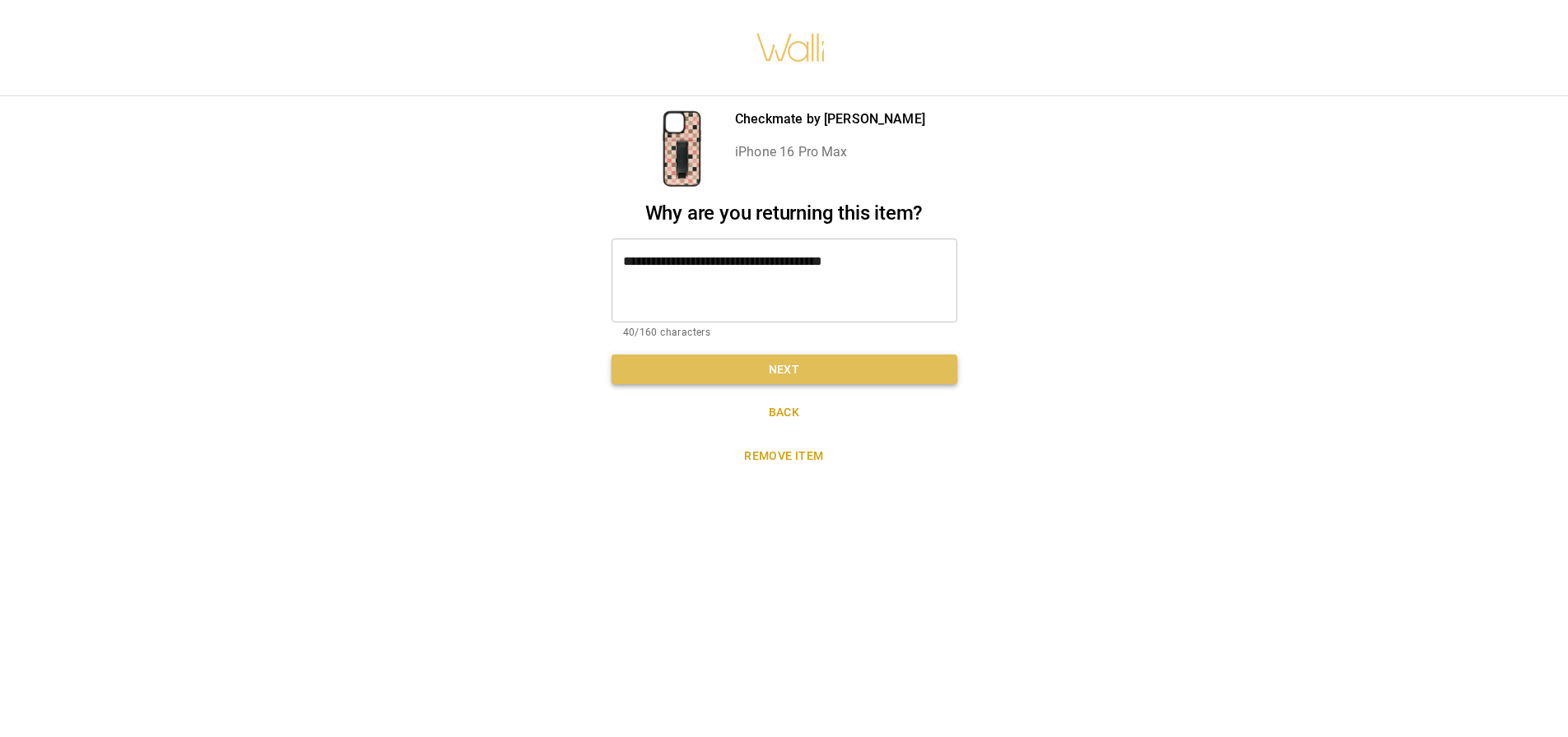
click at [784, 376] on button "Next" at bounding box center [784, 370] width 346 height 30
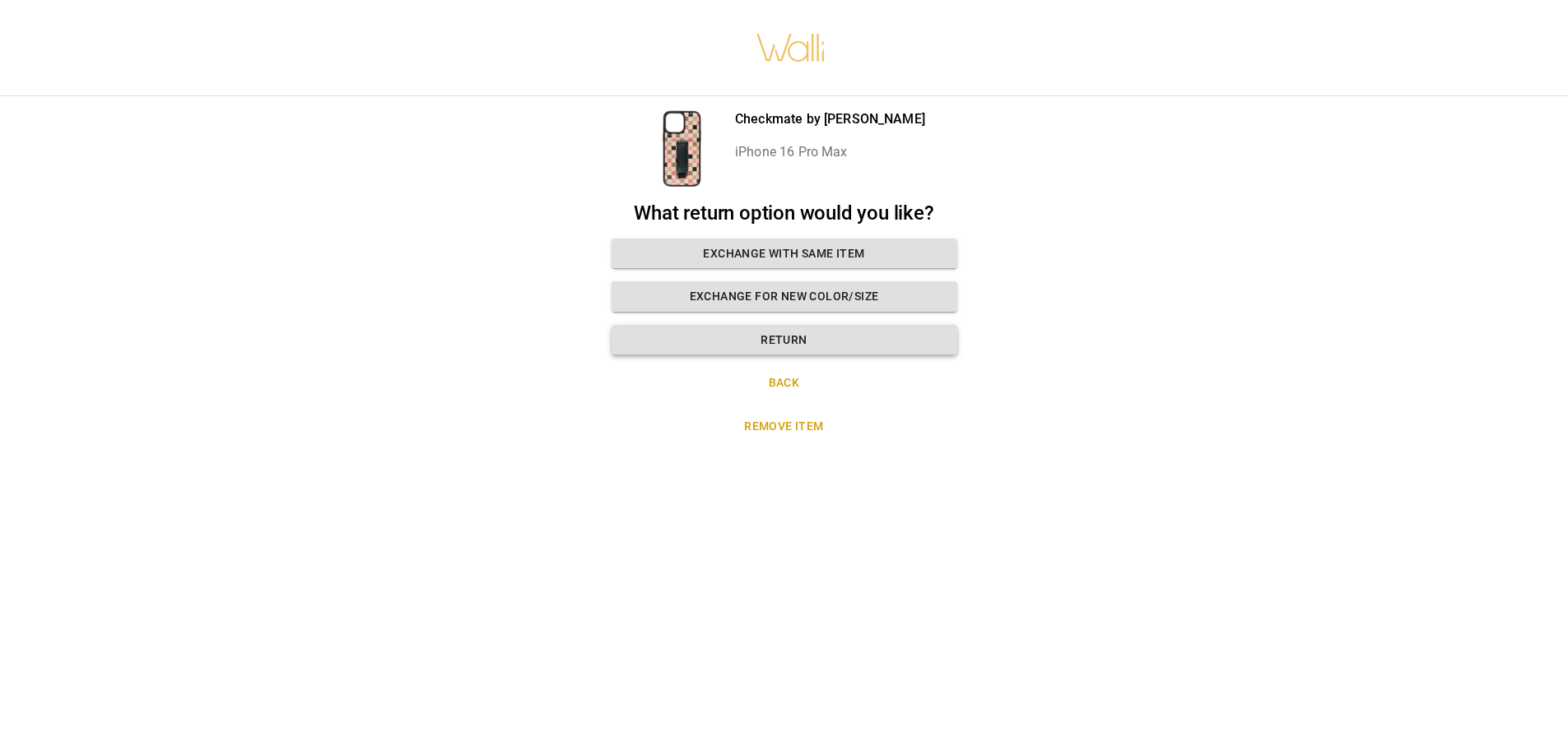
click at [850, 331] on button "Return" at bounding box center [784, 340] width 346 height 30
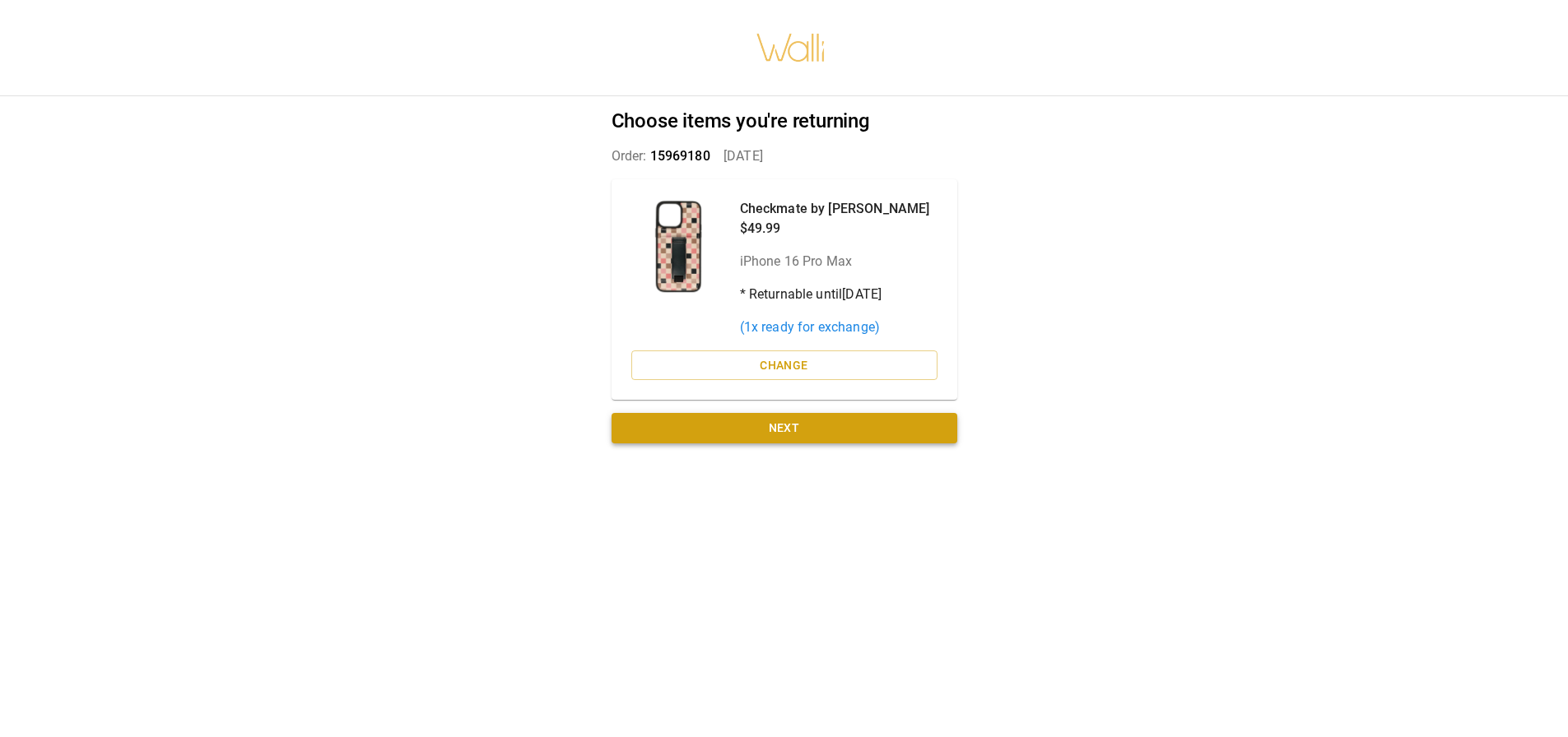
click at [847, 428] on button "Next" at bounding box center [784, 428] width 346 height 30
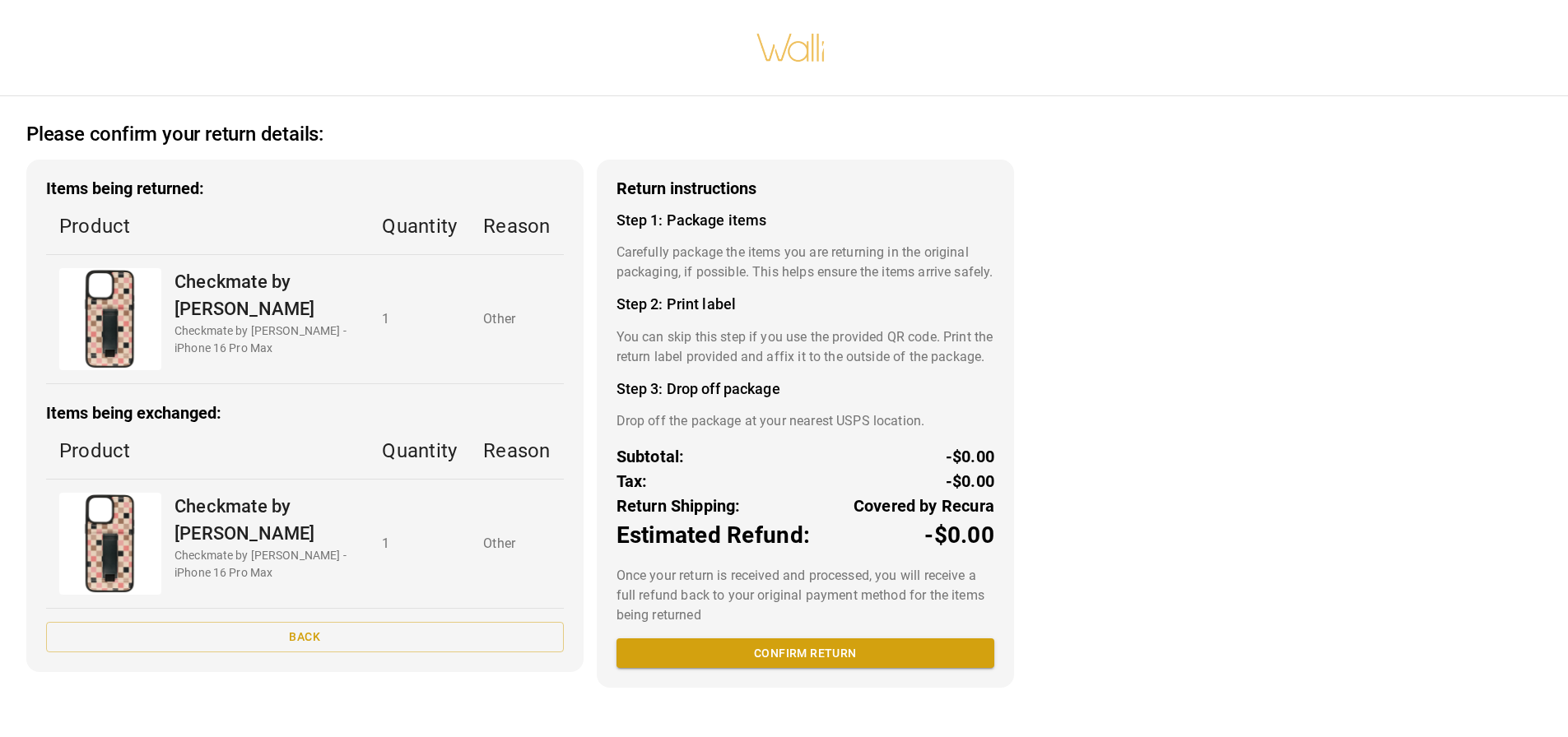
scroll to position [4, 0]
click at [415, 641] on button "Back" at bounding box center [304, 637] width 518 height 30
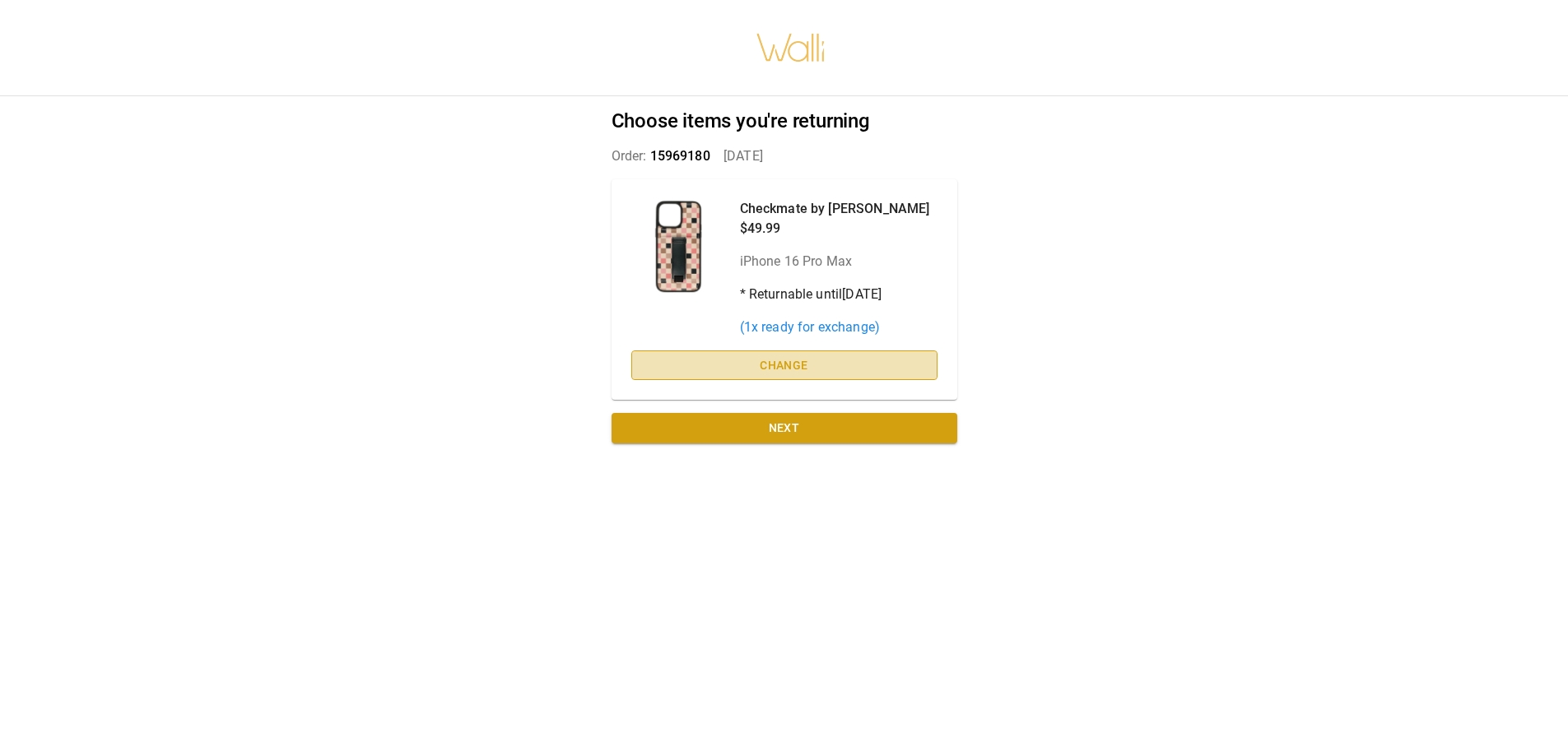
click at [797, 366] on button "Change" at bounding box center [784, 365] width 306 height 30
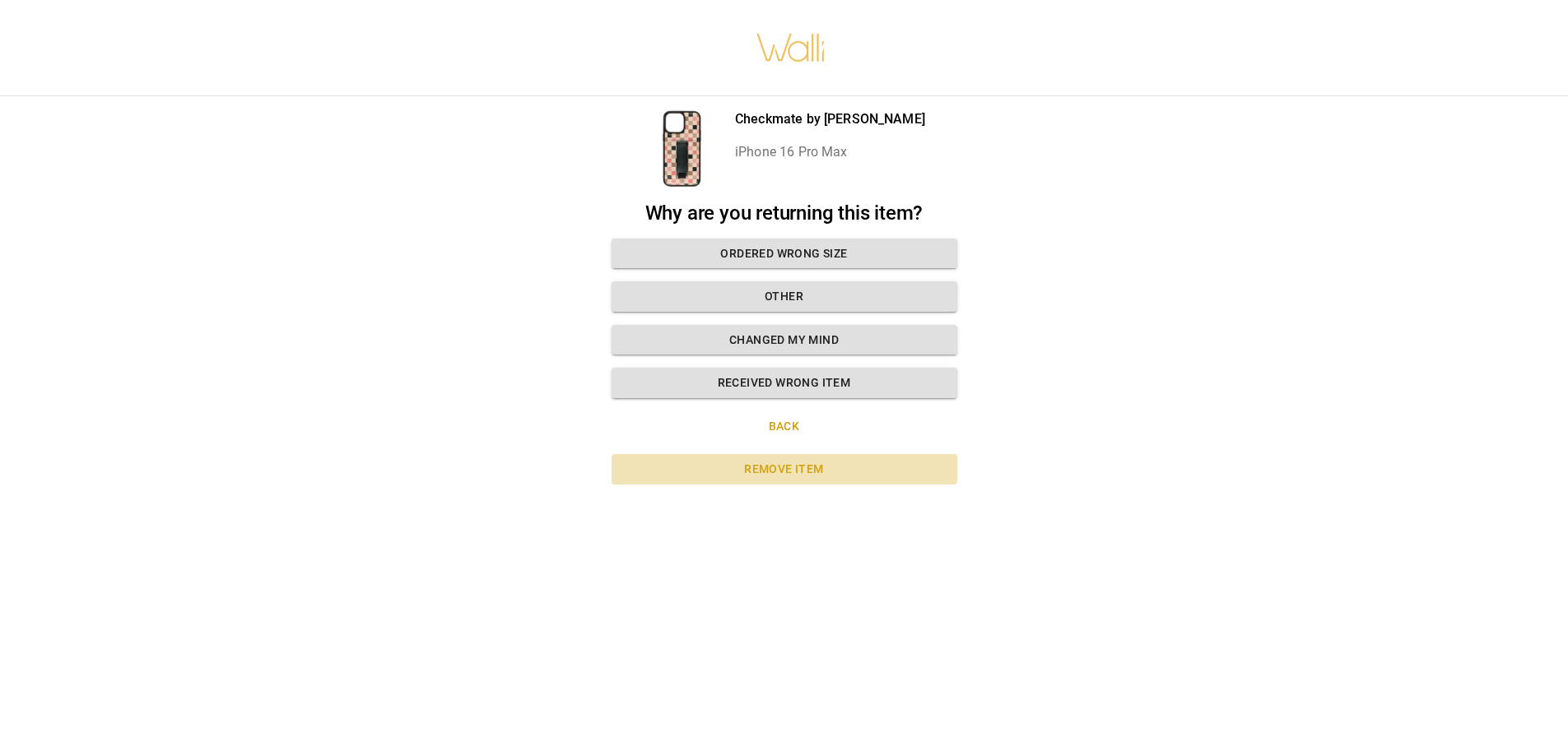
click at [791, 471] on button "Remove item" at bounding box center [784, 469] width 346 height 30
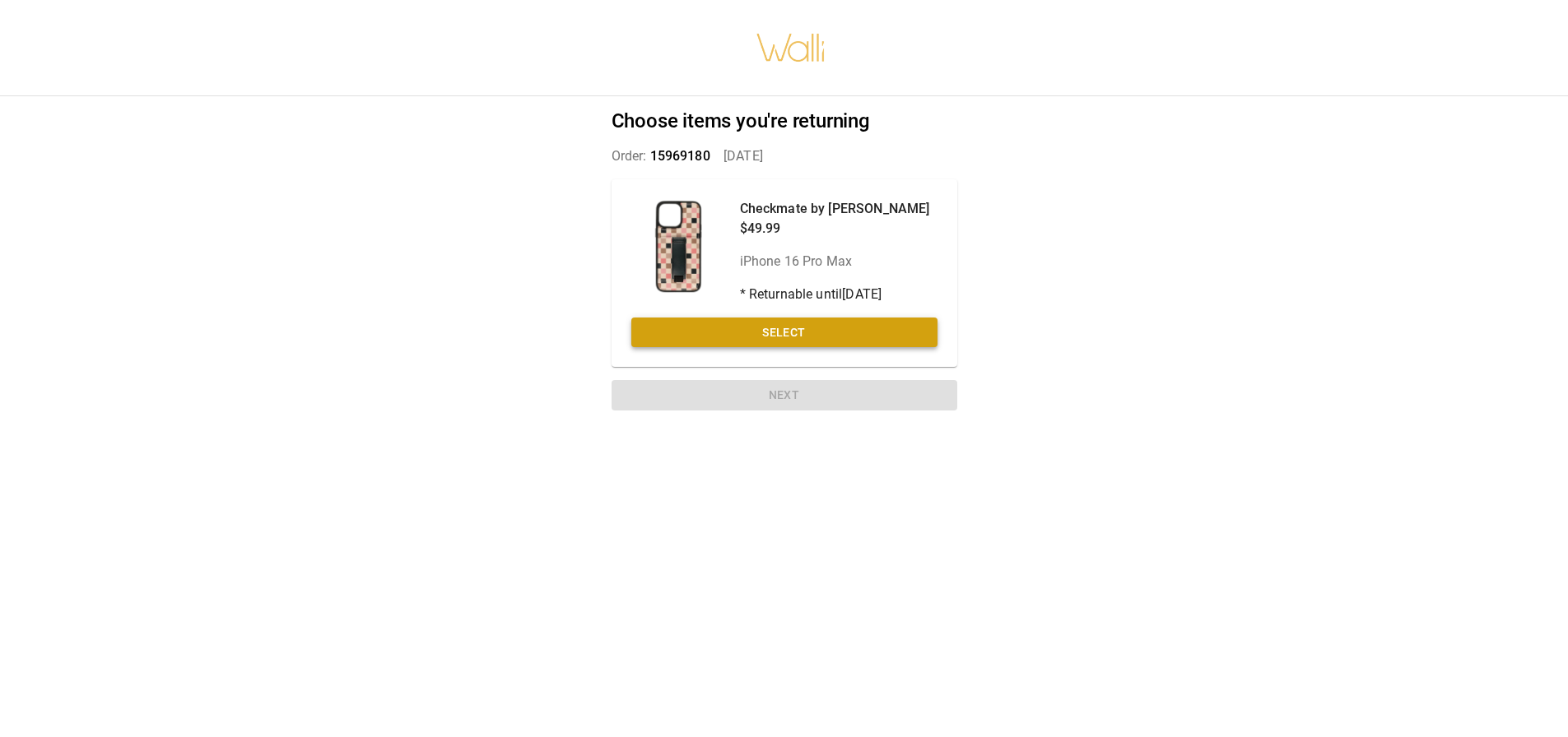
click at [793, 337] on button "Select" at bounding box center [784, 332] width 306 height 30
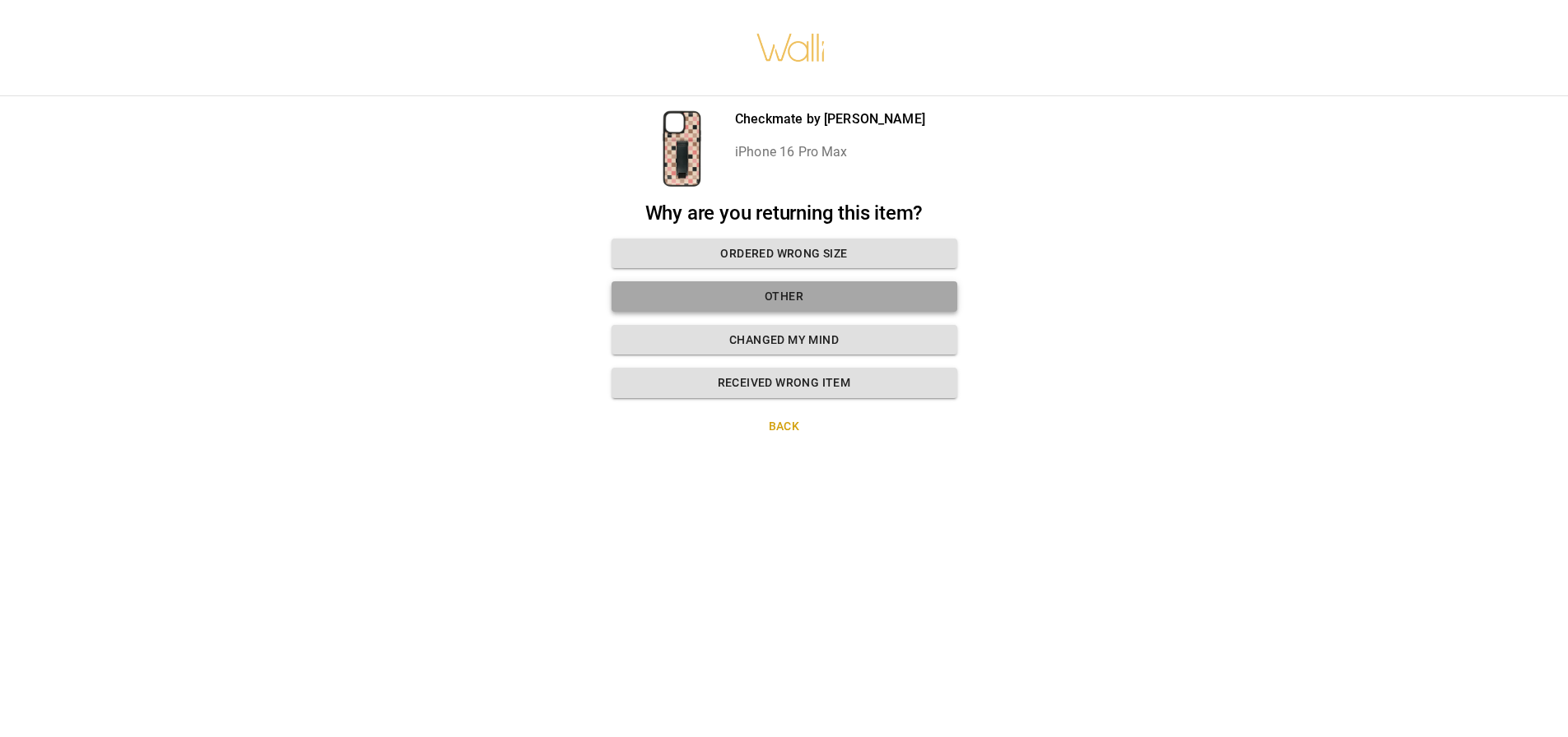
click at [803, 307] on button "Other" at bounding box center [784, 297] width 346 height 30
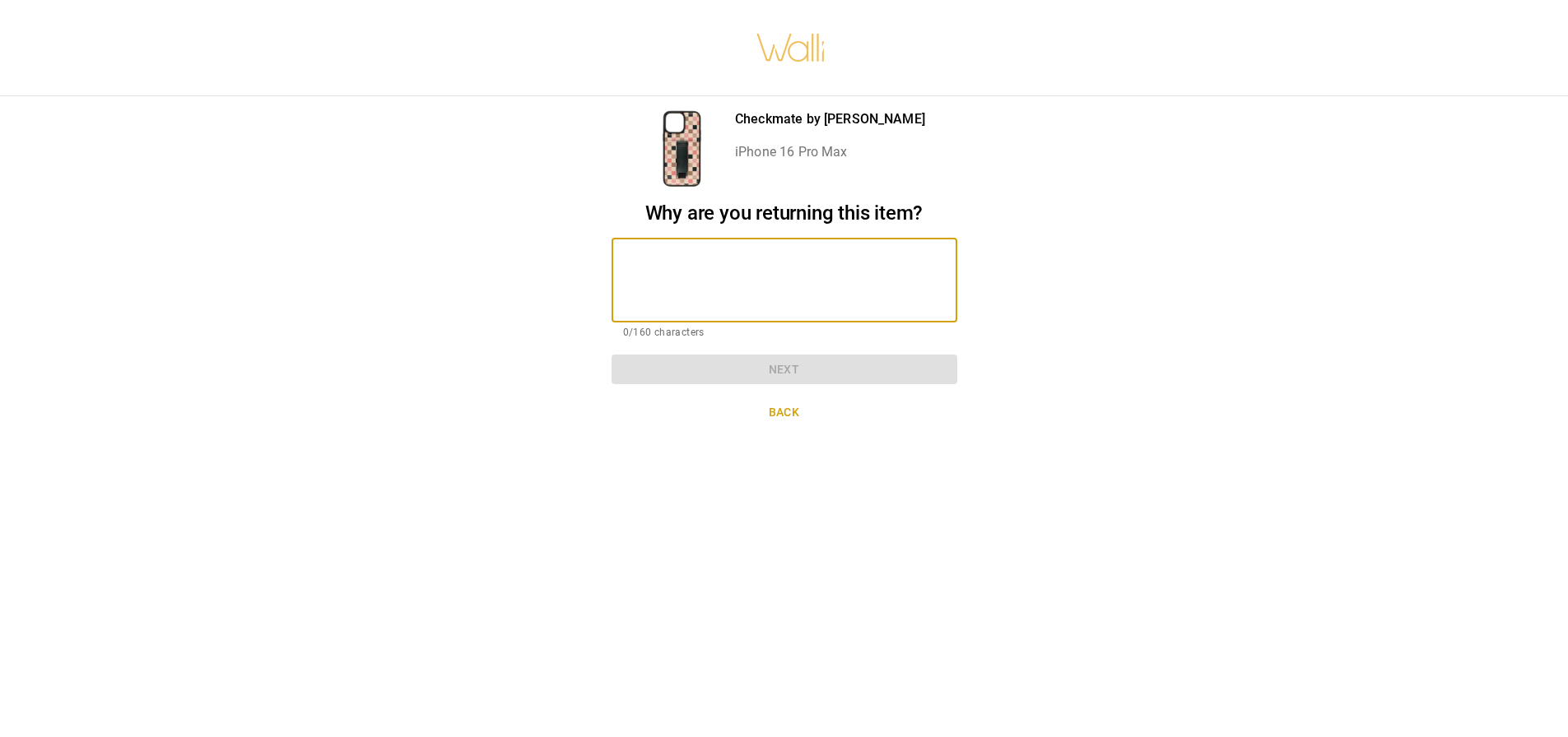
click at [754, 307] on textarea at bounding box center [784, 280] width 322 height 56
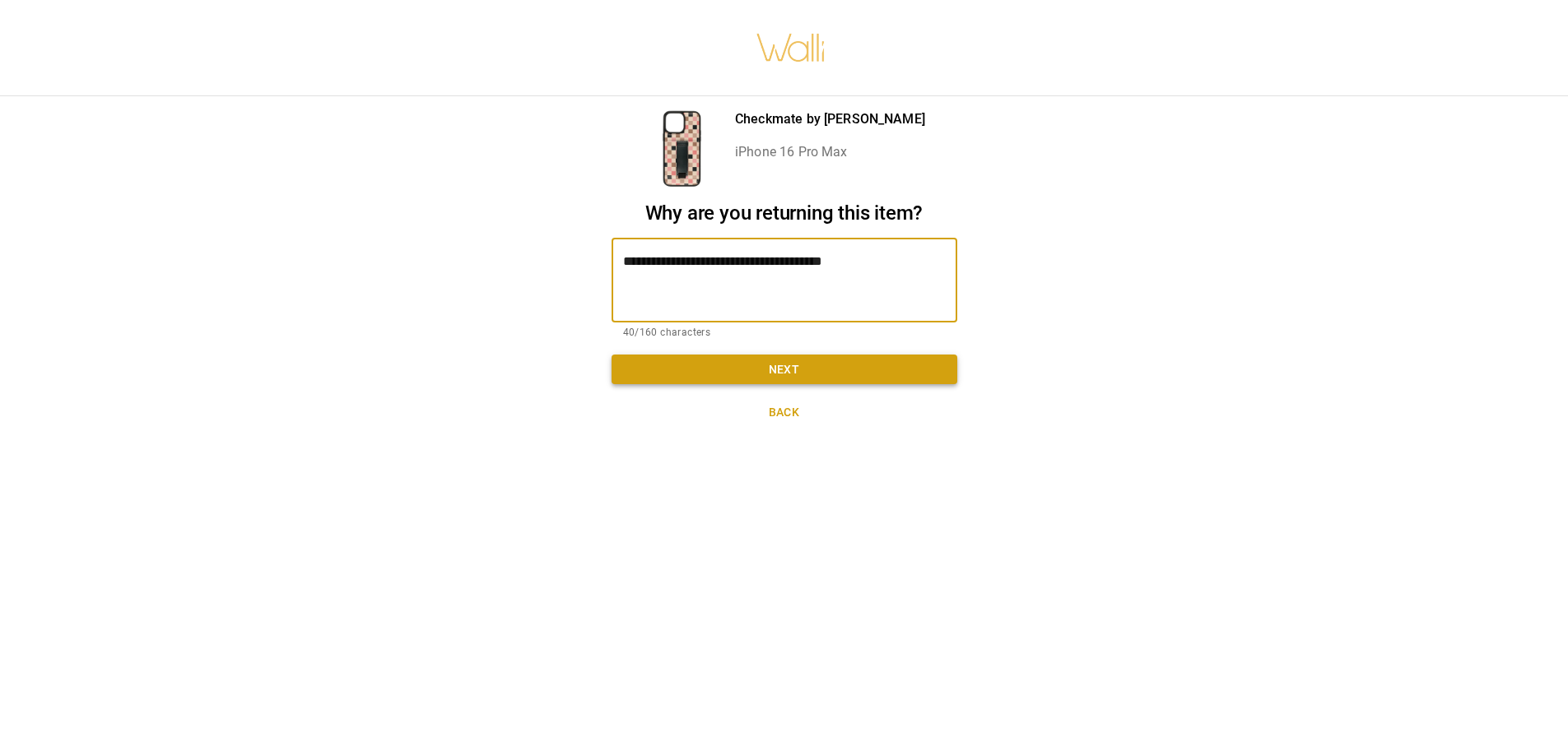
type textarea "**********"
click at [808, 362] on button "Next" at bounding box center [784, 370] width 346 height 30
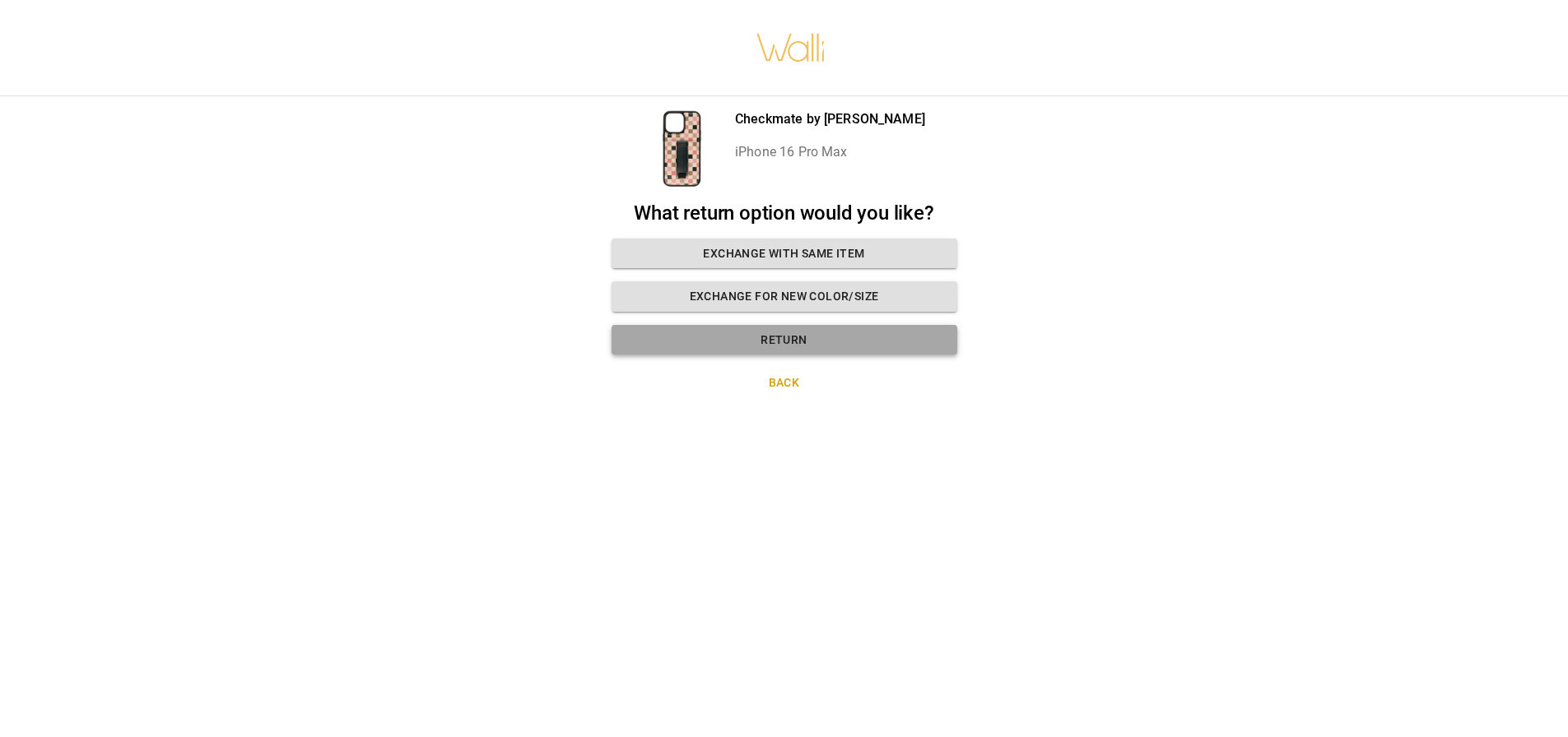
click at [792, 343] on button "Return" at bounding box center [784, 340] width 346 height 30
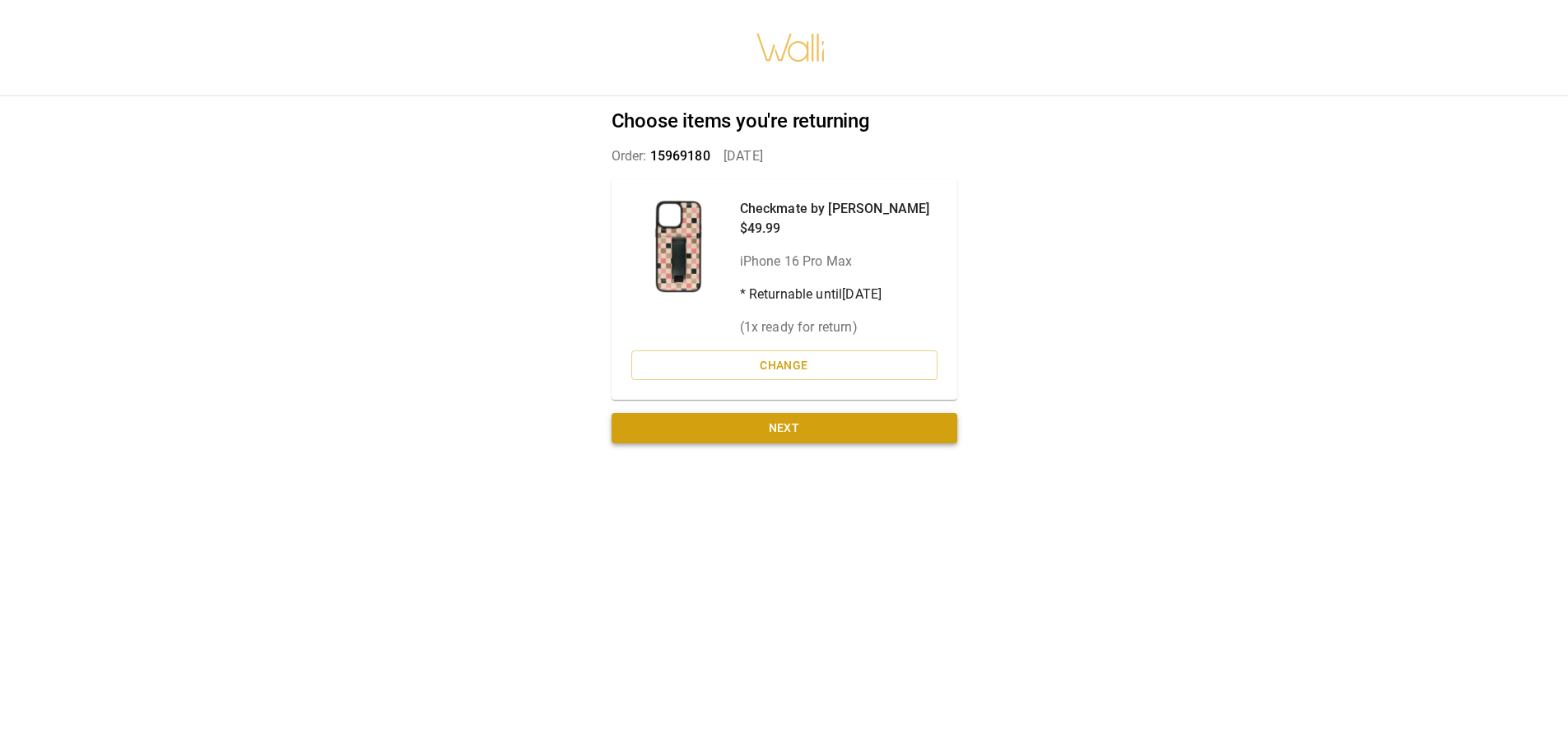
click at [801, 432] on button "Next" at bounding box center [784, 428] width 346 height 30
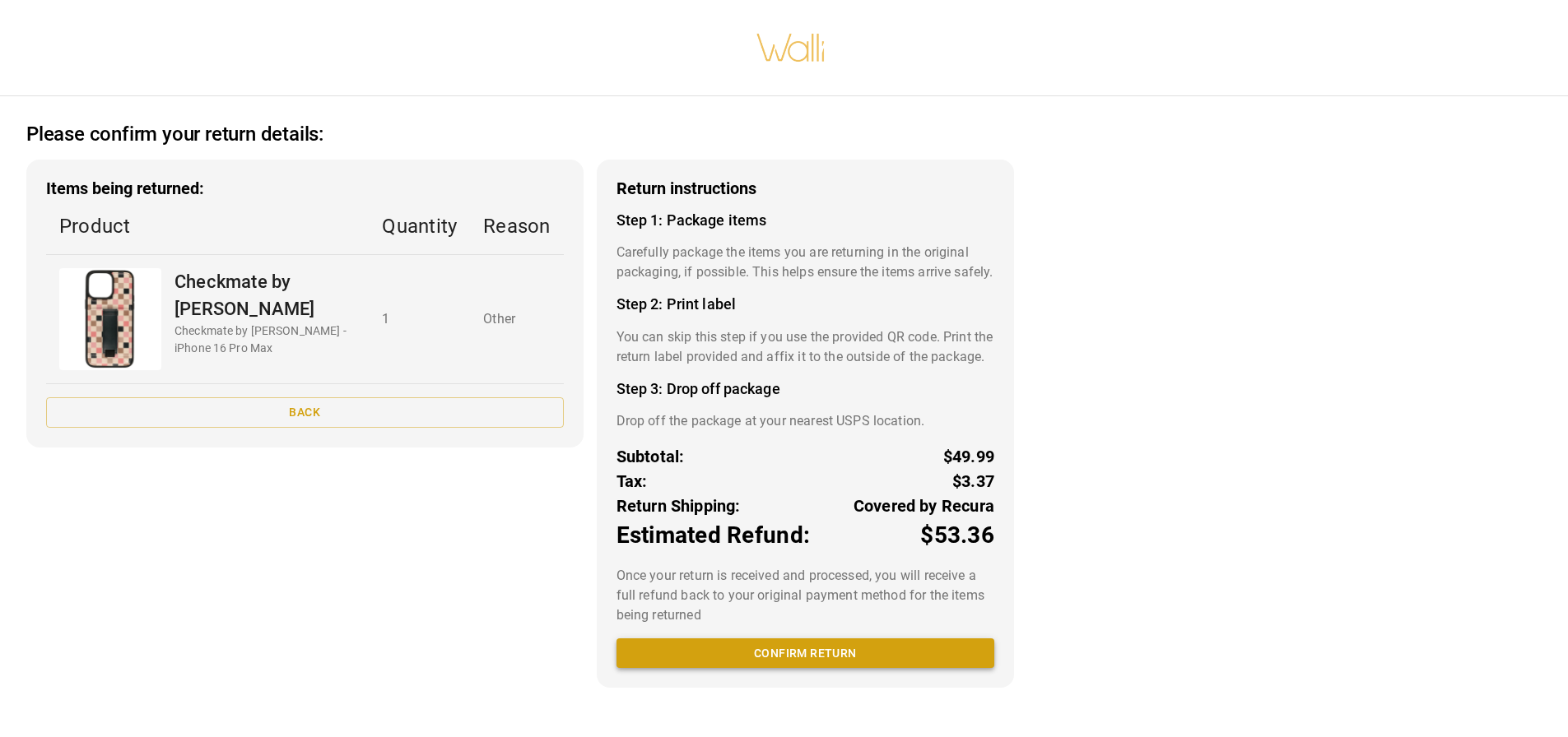
click at [823, 668] on button "Confirm return" at bounding box center [805, 653] width 378 height 30
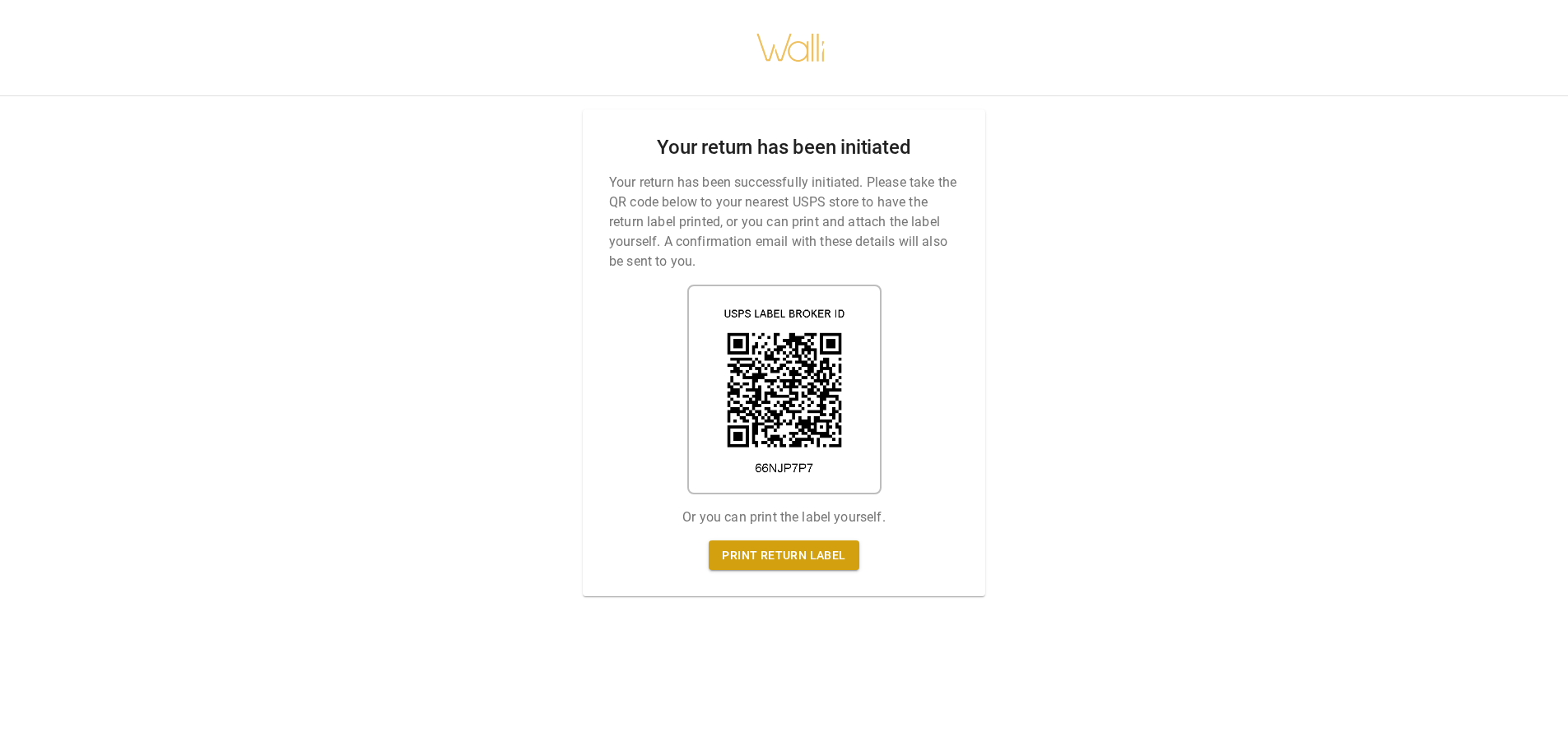
click at [1025, 360] on div "Your return has been initiated Your return has been successfully initiated. Ple…" at bounding box center [784, 368] width 1568 height 737
click at [966, 383] on div "Your return has been initiated Your return has been successfully initiated. Ple…" at bounding box center [784, 353] width 402 height 487
